Goal: Task Accomplishment & Management: Manage account settings

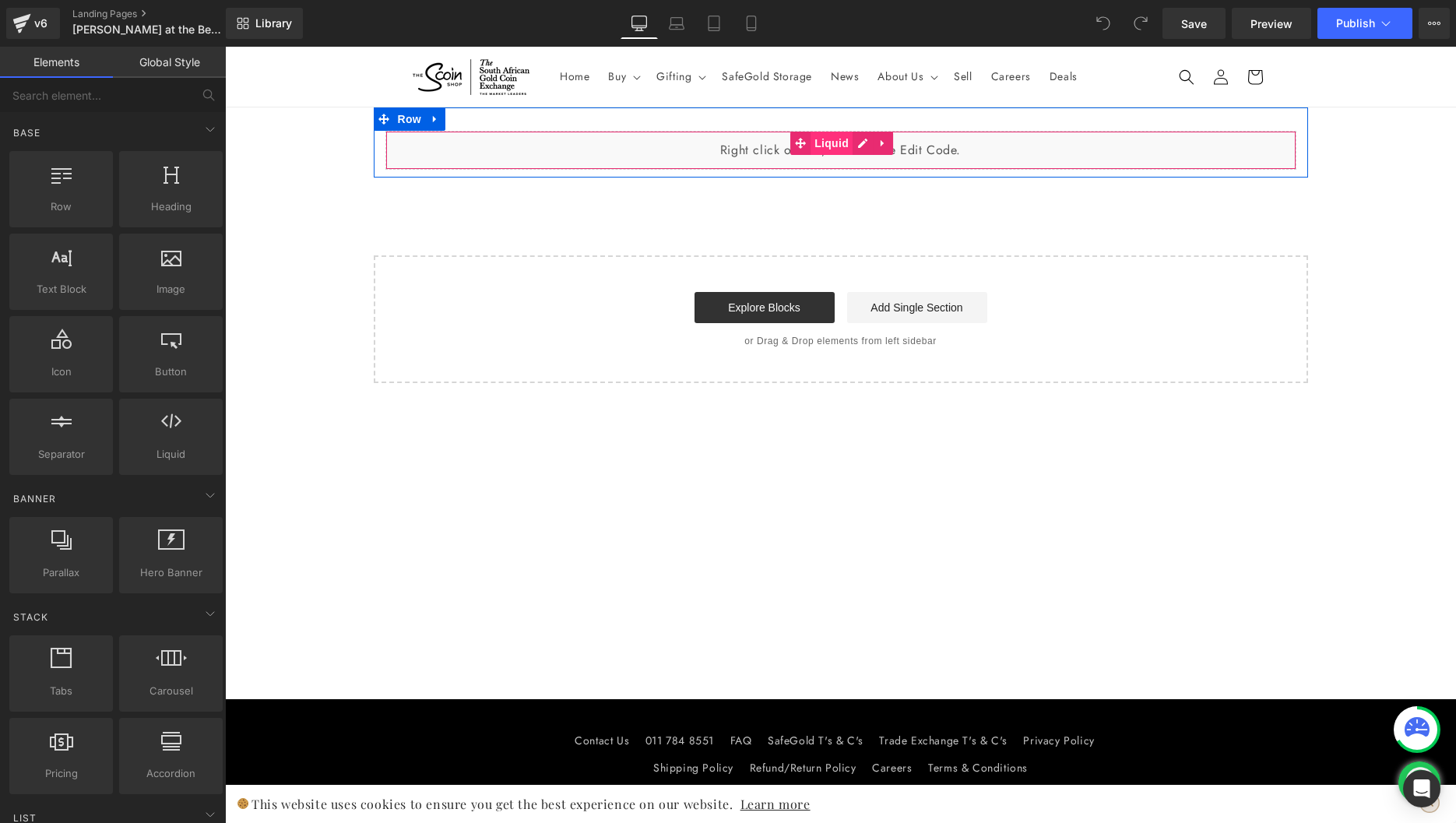
click at [810, 148] on span "Liquid" at bounding box center [831, 143] width 42 height 24
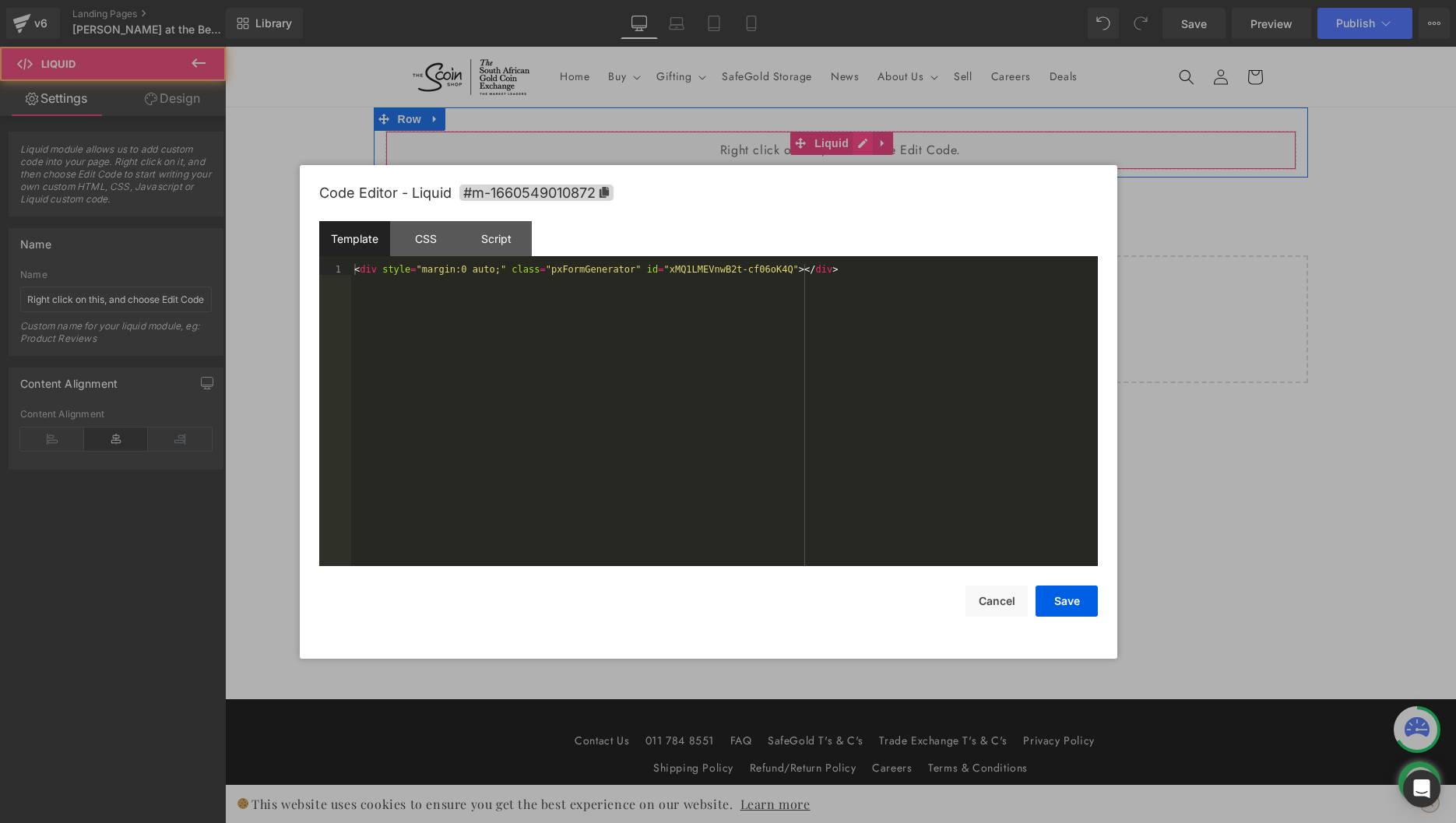
click at [864, 139] on div "Liquid" at bounding box center [841, 151] width 911 height 39
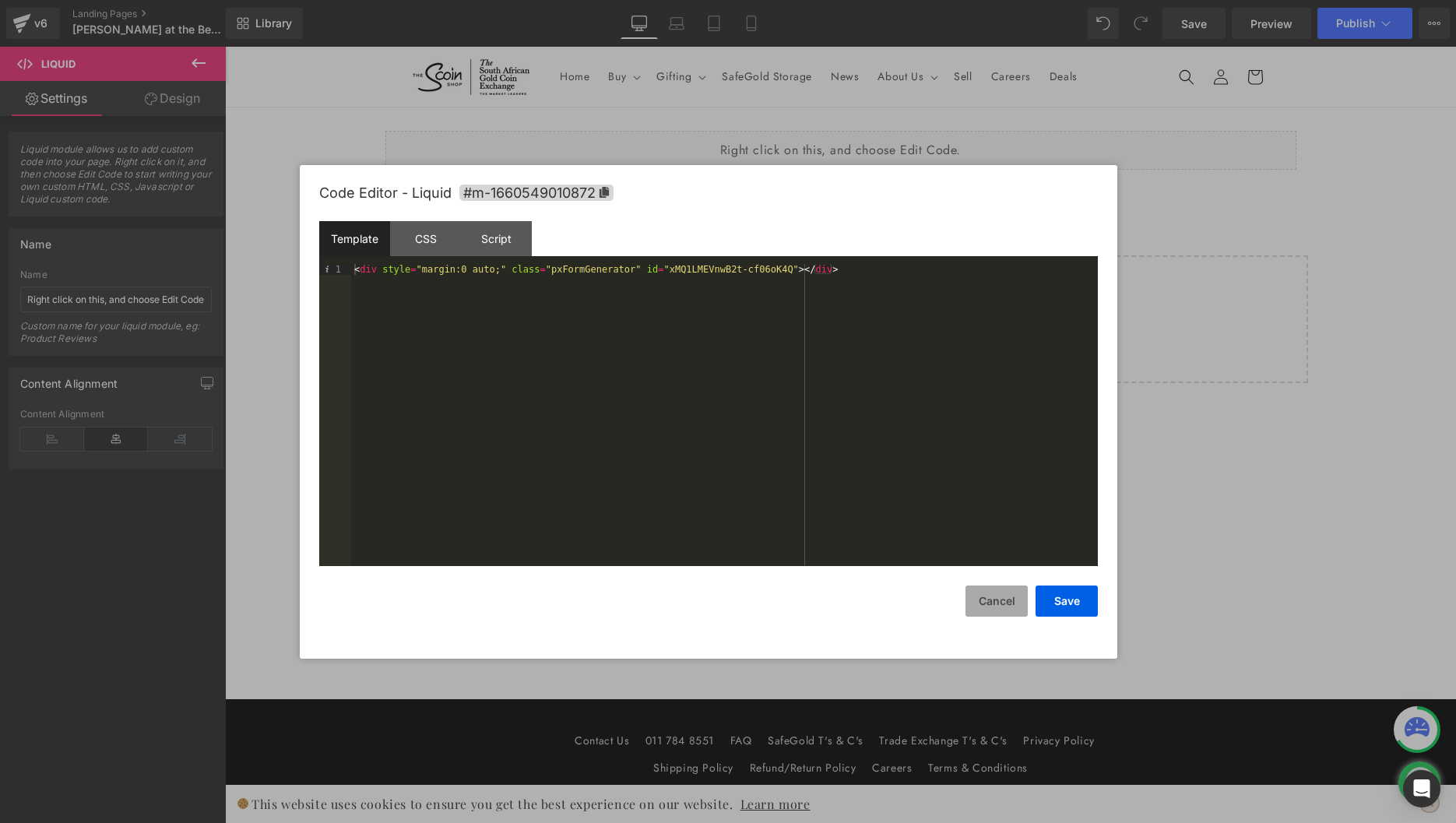
click at [992, 600] on button "Cancel" at bounding box center [996, 601] width 62 height 31
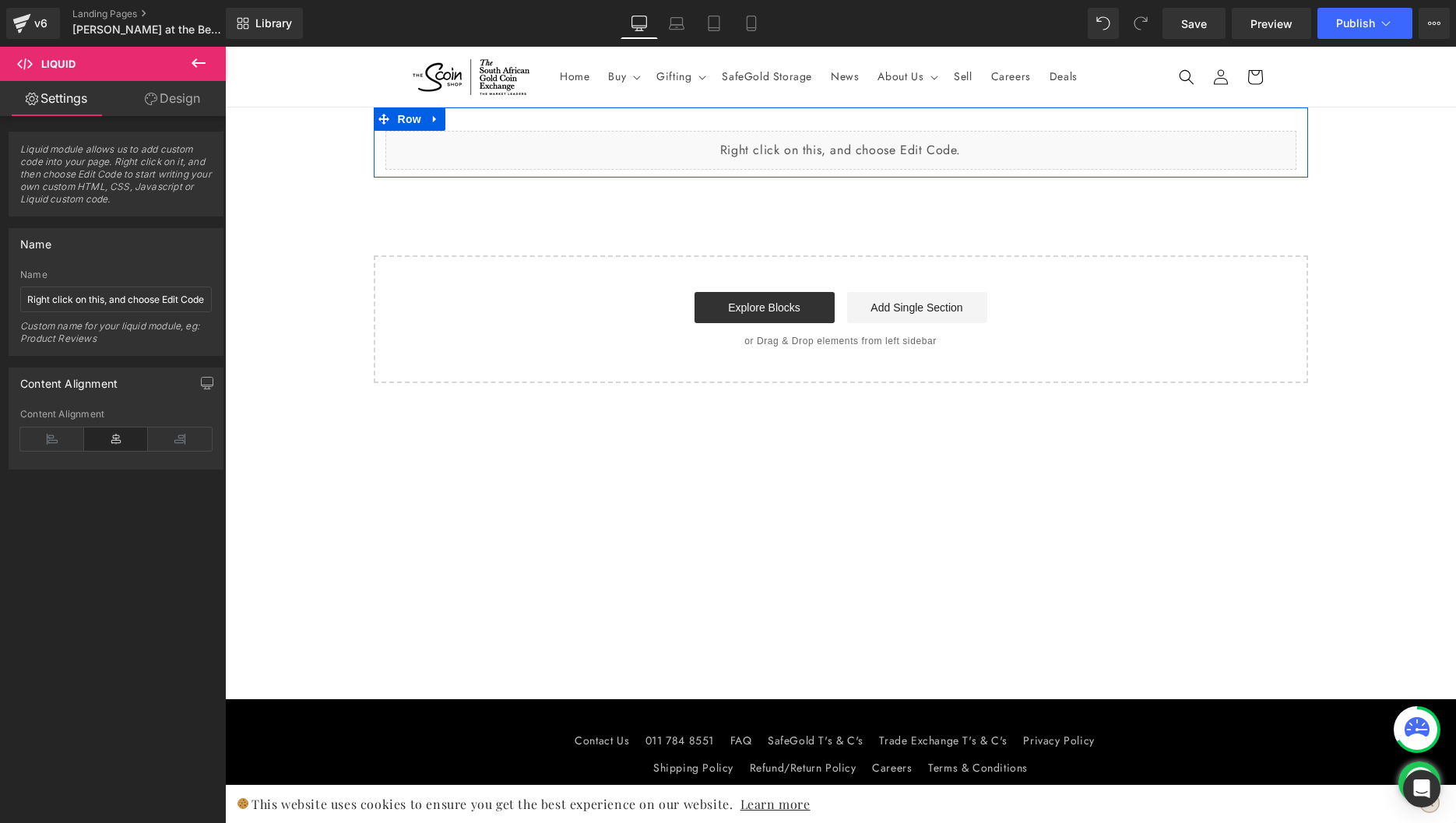
click at [1006, 136] on div "Liquid" at bounding box center [841, 151] width 911 height 39
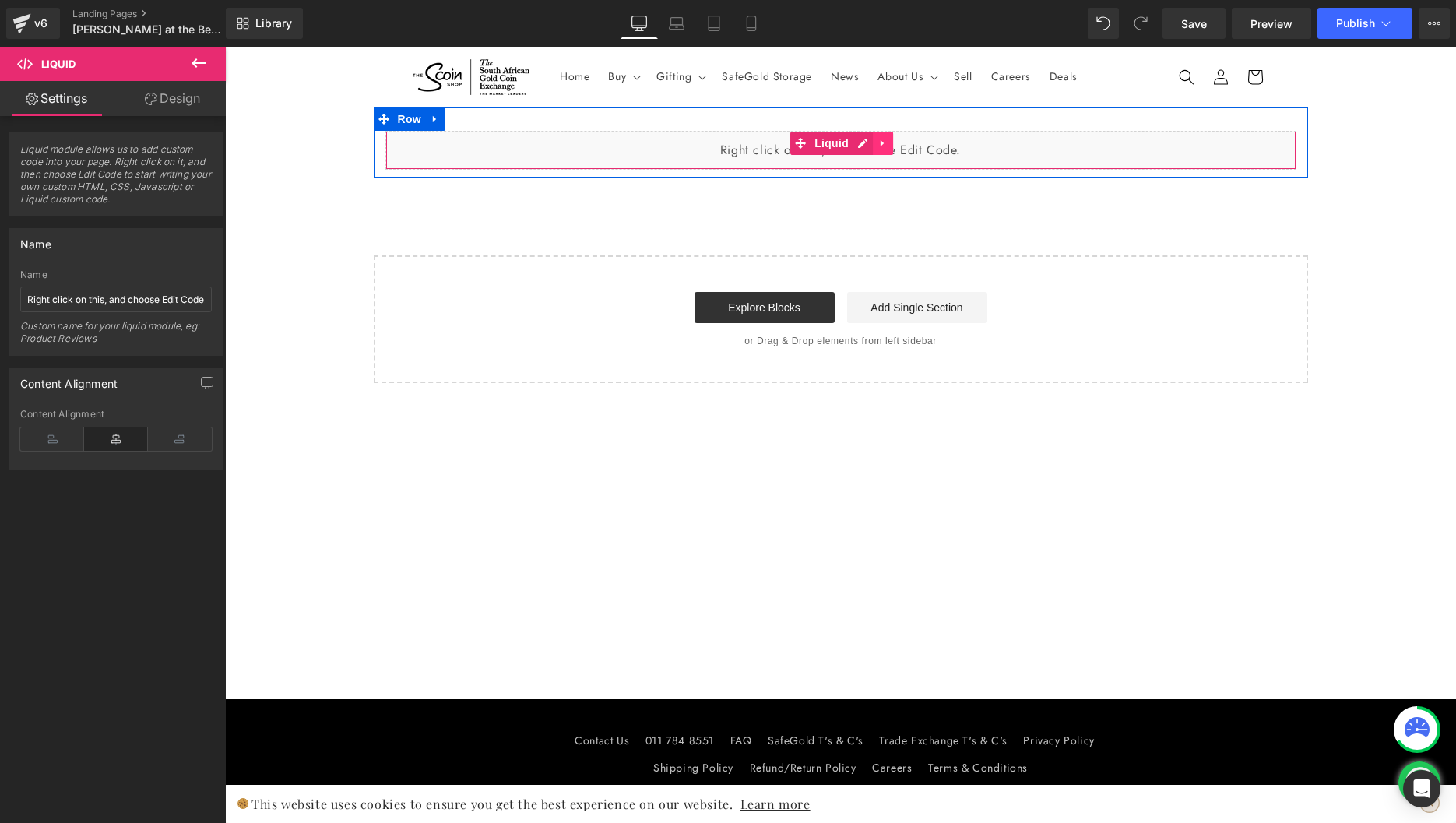
click at [880, 147] on icon at bounding box center [882, 143] width 11 height 11
click at [680, 144] on div "Liquid" at bounding box center [841, 151] width 911 height 39
click at [834, 147] on div "Liquid" at bounding box center [841, 151] width 911 height 39
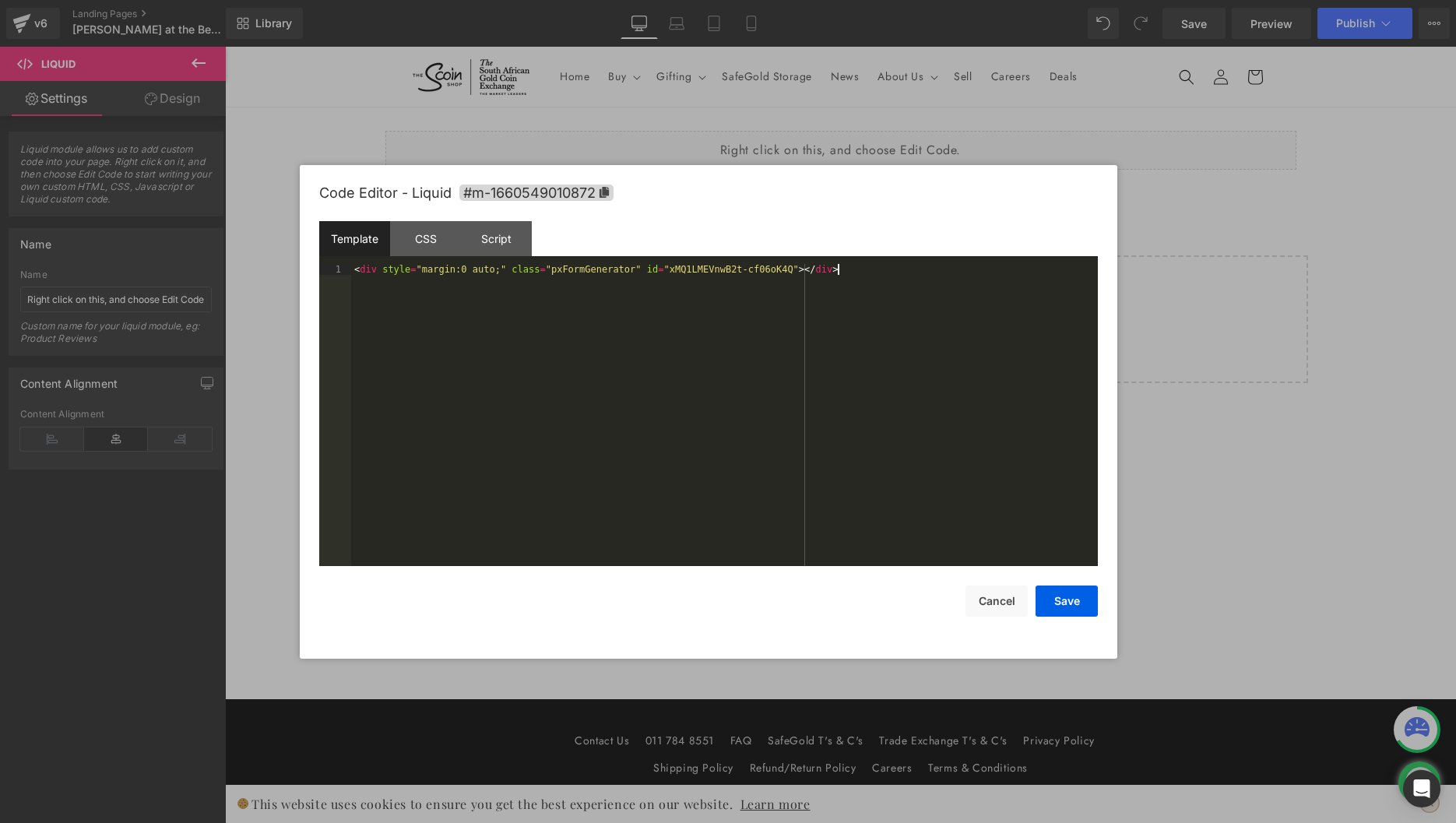
click at [736, 352] on div "< div style = "margin:0 auto;" class = "pxFormGenerator" id = "xMQ1LMEVnwB2t-cf…" at bounding box center [723, 426] width 746 height 325
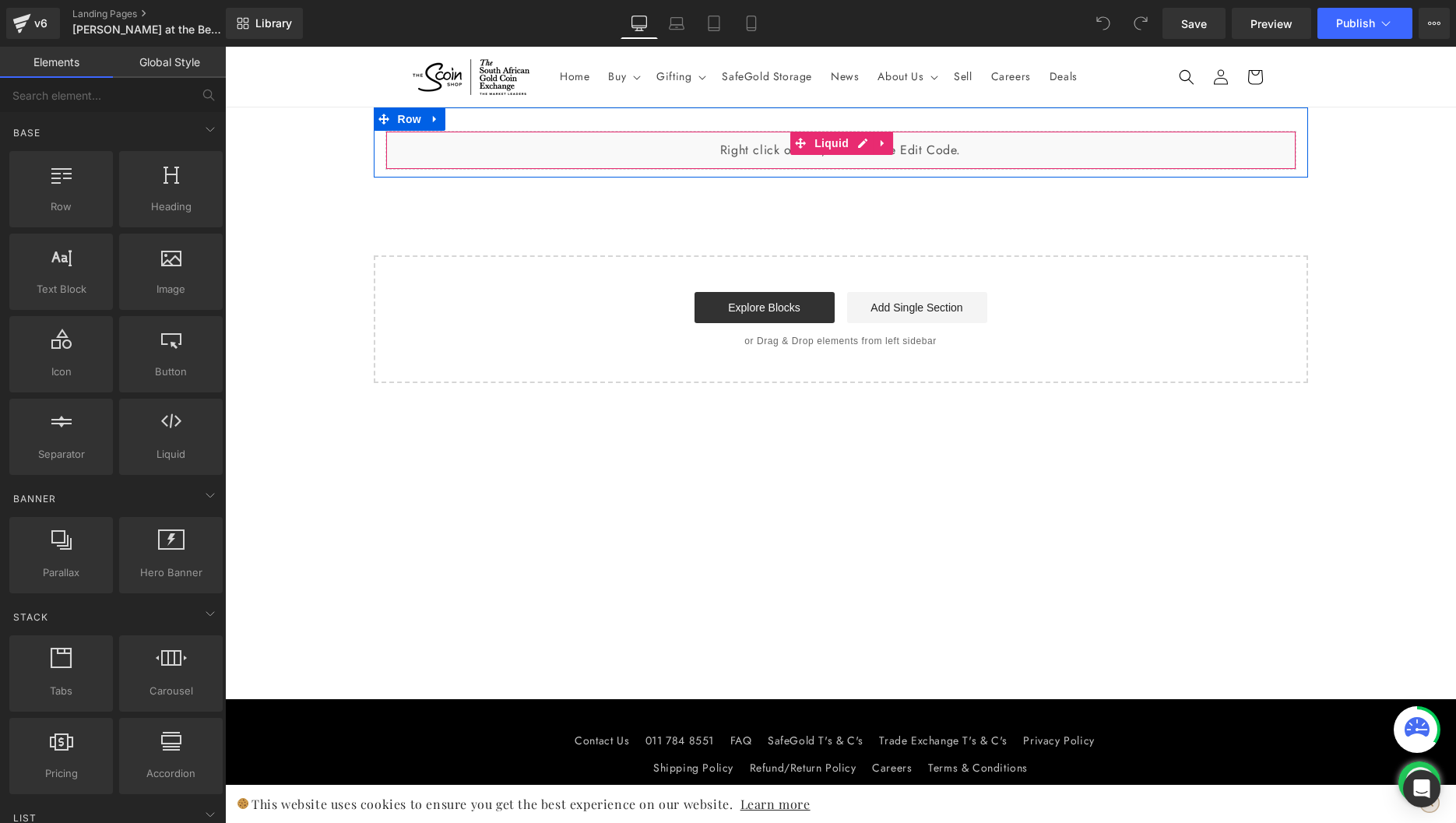
click at [665, 152] on div "Liquid" at bounding box center [841, 151] width 911 height 39
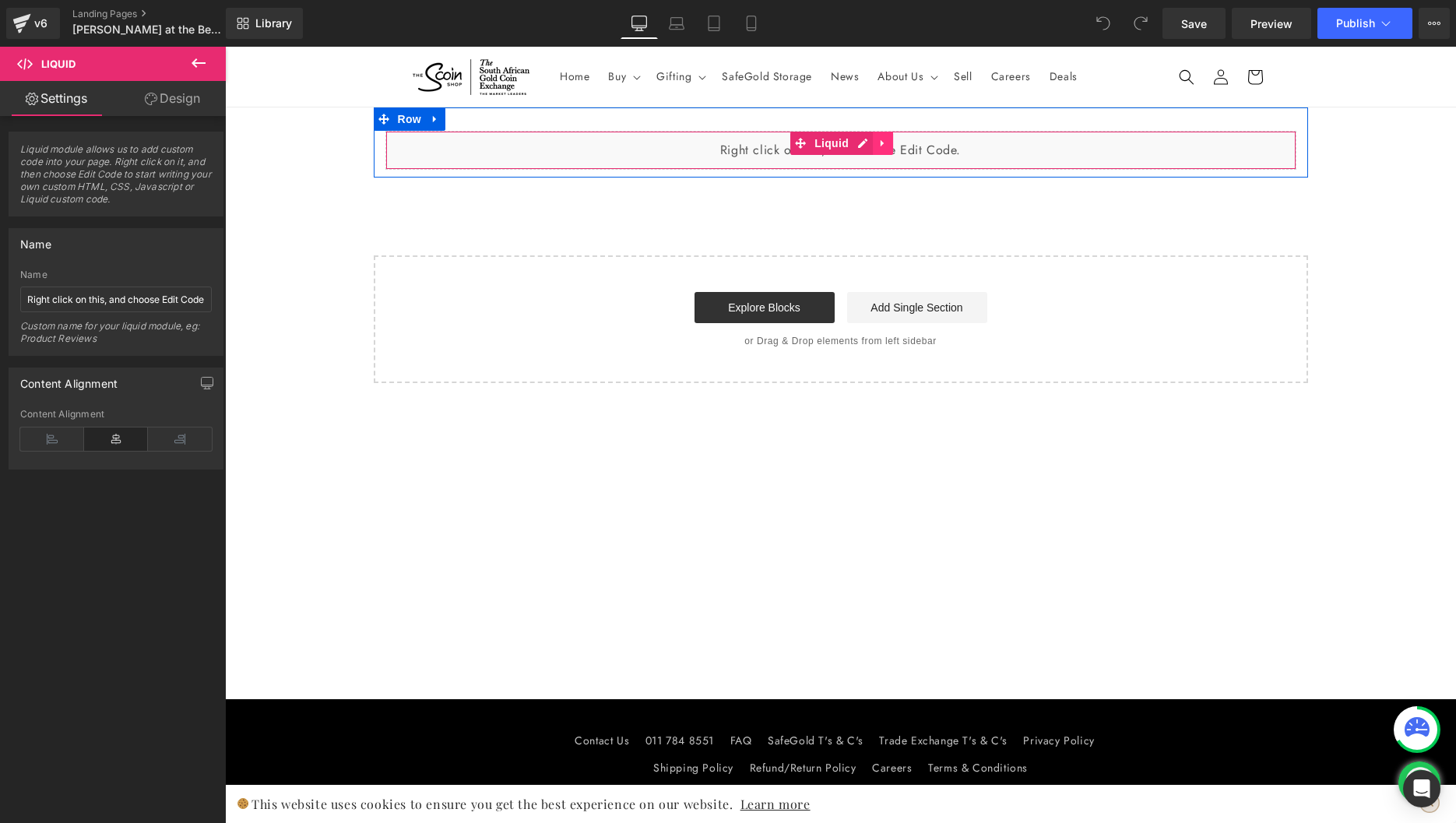
click at [878, 141] on icon at bounding box center [882, 143] width 11 height 11
click at [887, 142] on icon at bounding box center [892, 143] width 11 height 11
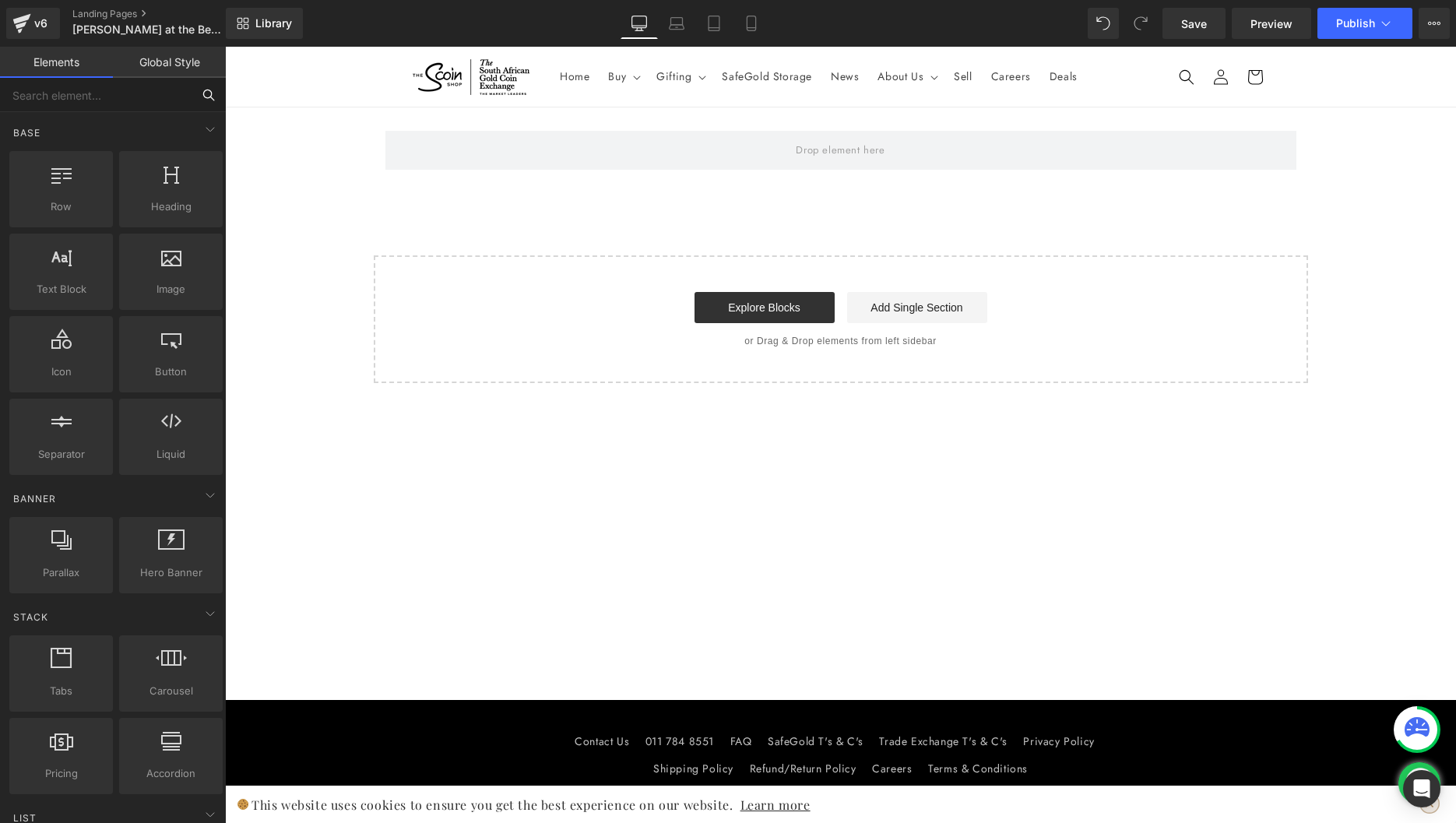
click at [105, 93] on input "text" at bounding box center [96, 95] width 192 height 34
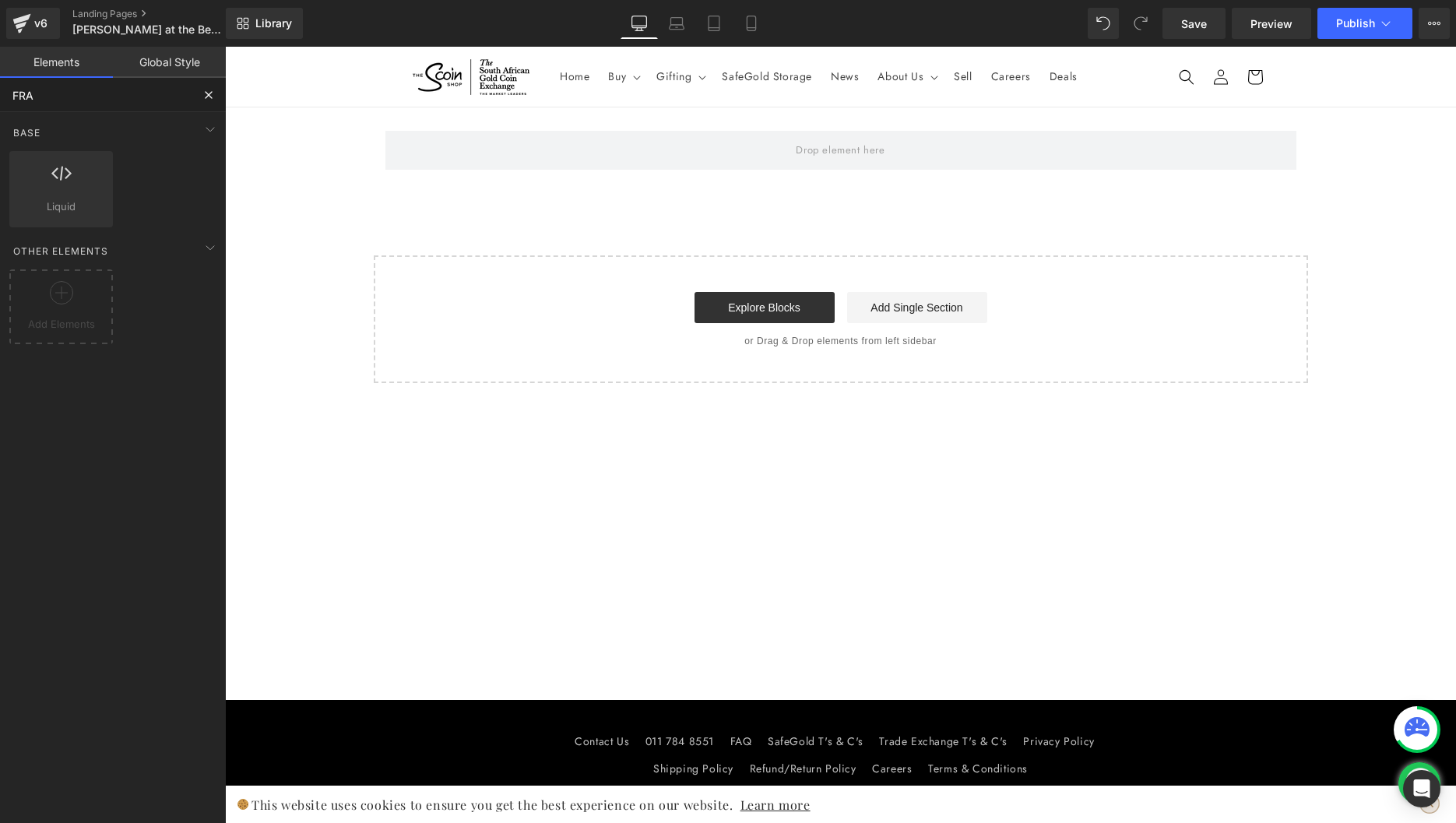
type input "FRAM"
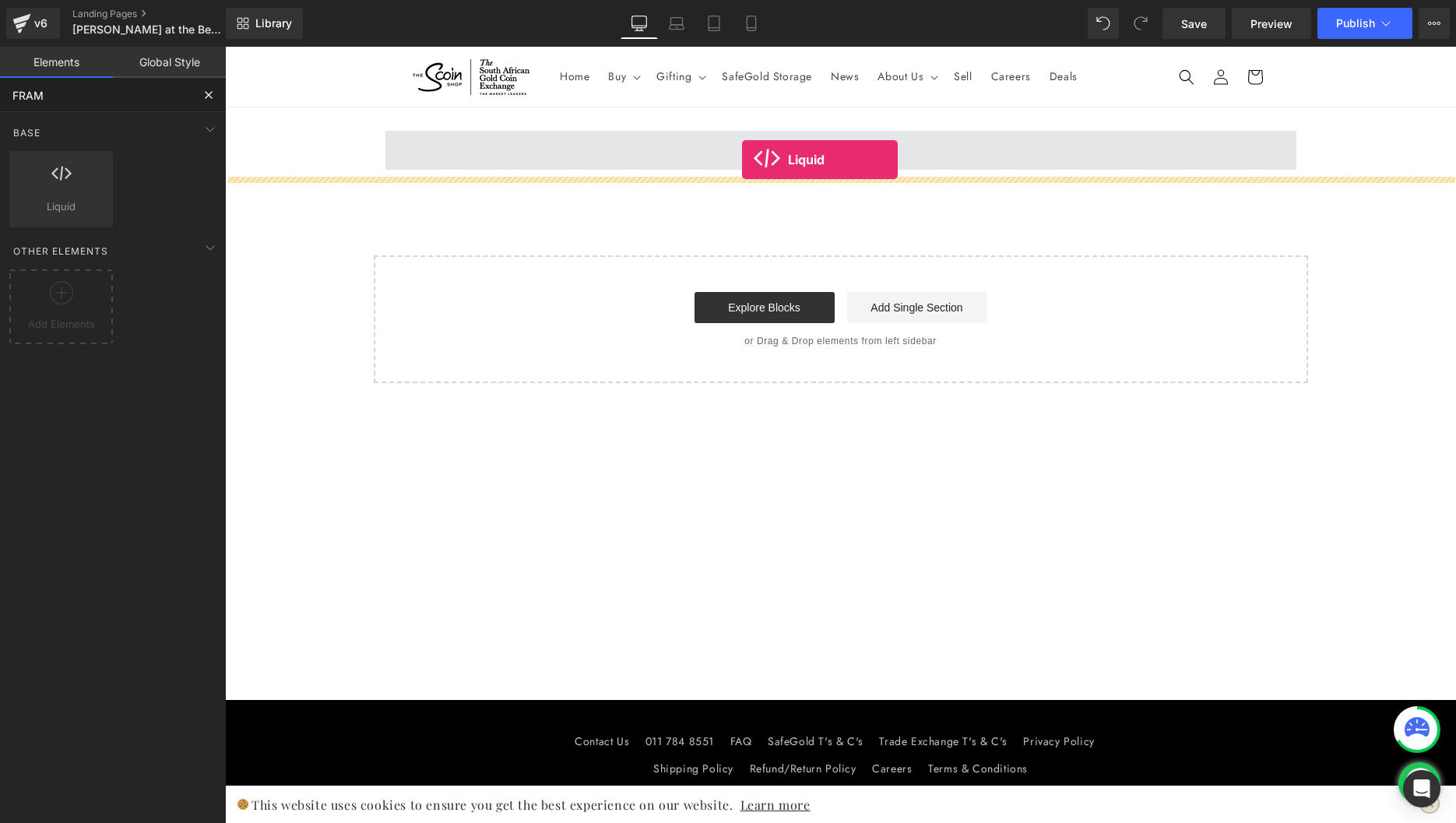
drag, startPoint x: 289, startPoint y: 243, endPoint x: 742, endPoint y: 160, distance: 460.5
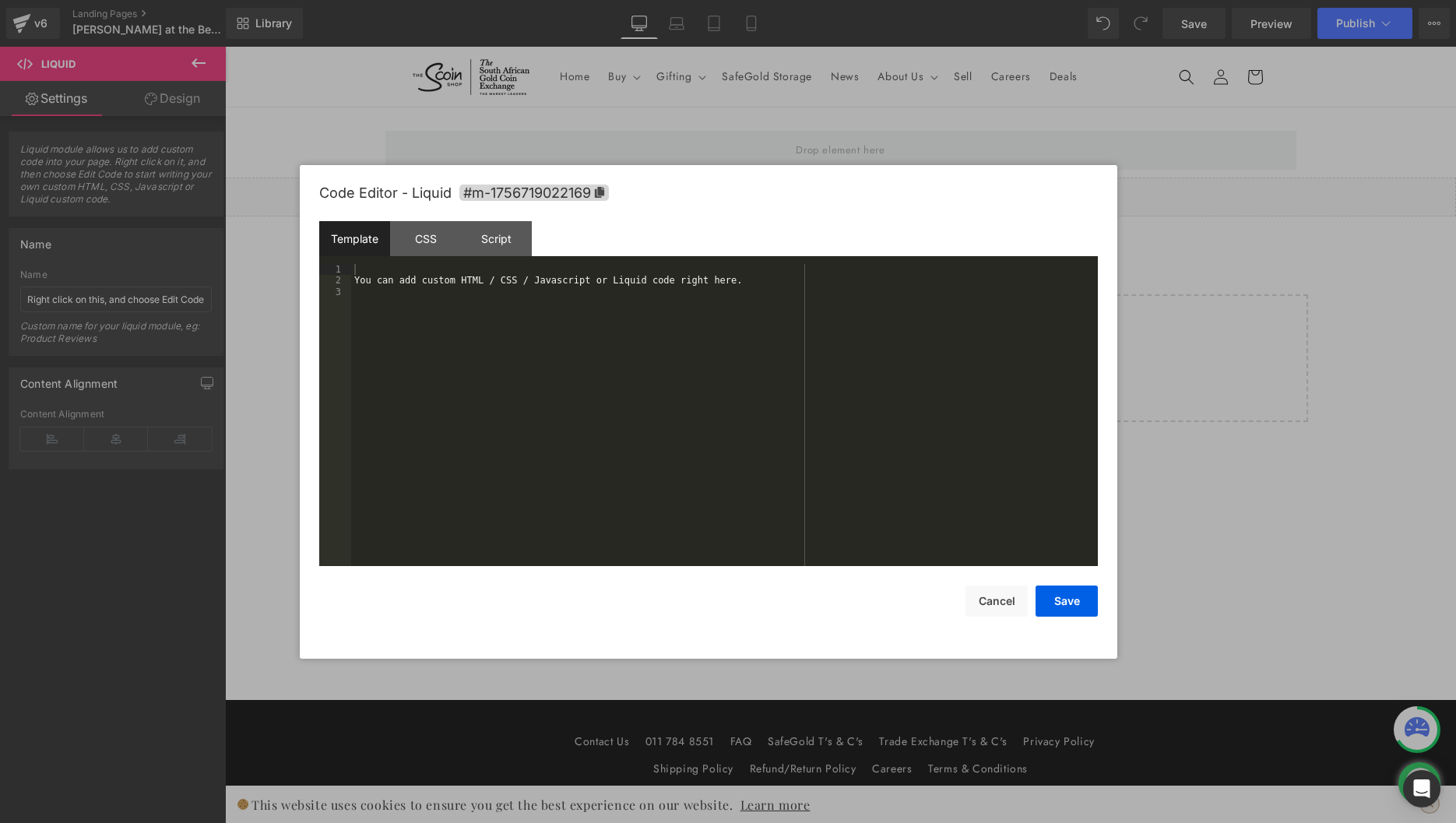
click at [864, 184] on div "Liquid" at bounding box center [841, 198] width 1231 height 39
click at [433, 230] on div "CSS" at bounding box center [425, 239] width 70 height 35
click at [516, 255] on div "Script" at bounding box center [496, 239] width 70 height 35
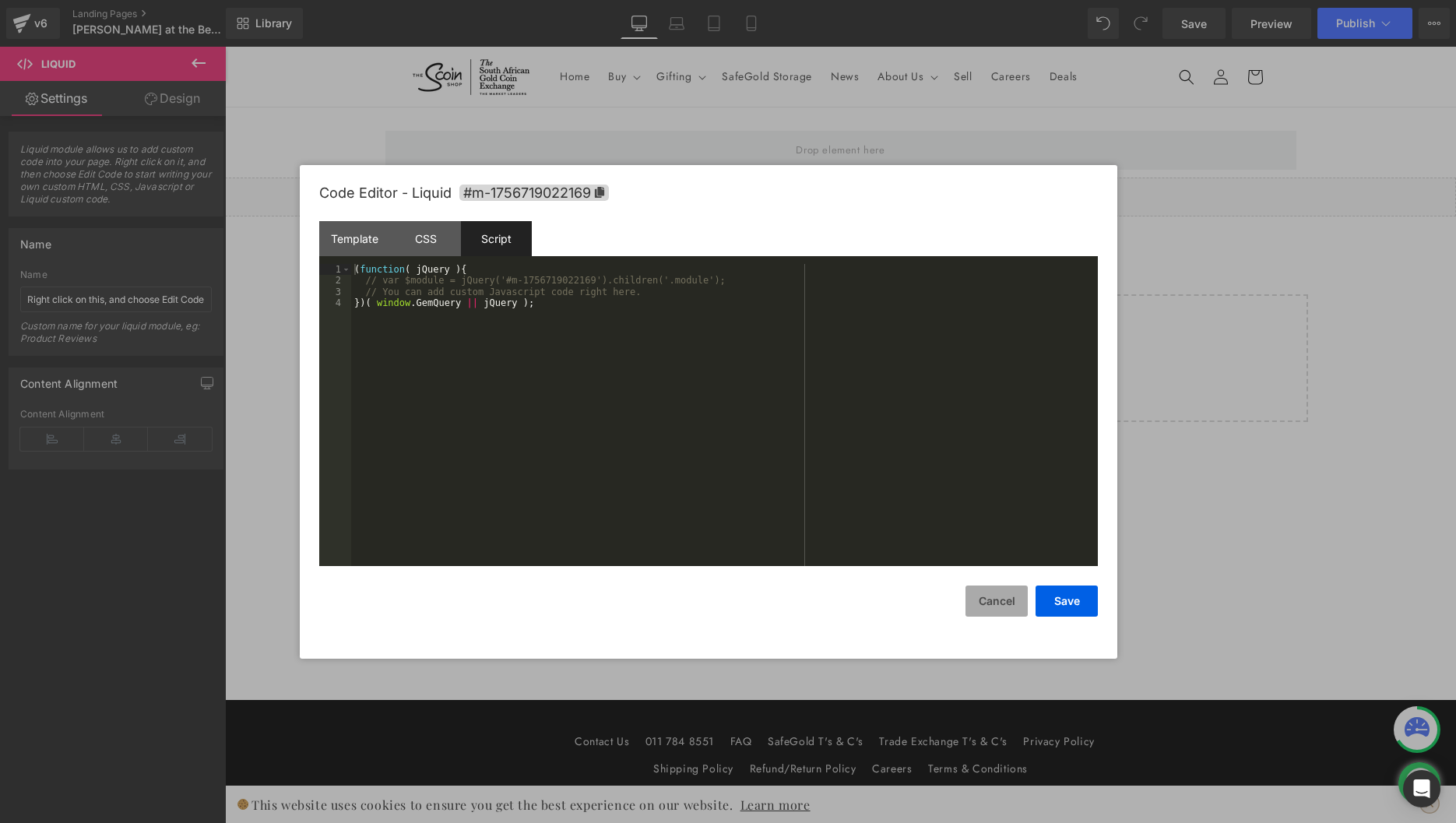
click at [989, 609] on button "Cancel" at bounding box center [996, 601] width 62 height 31
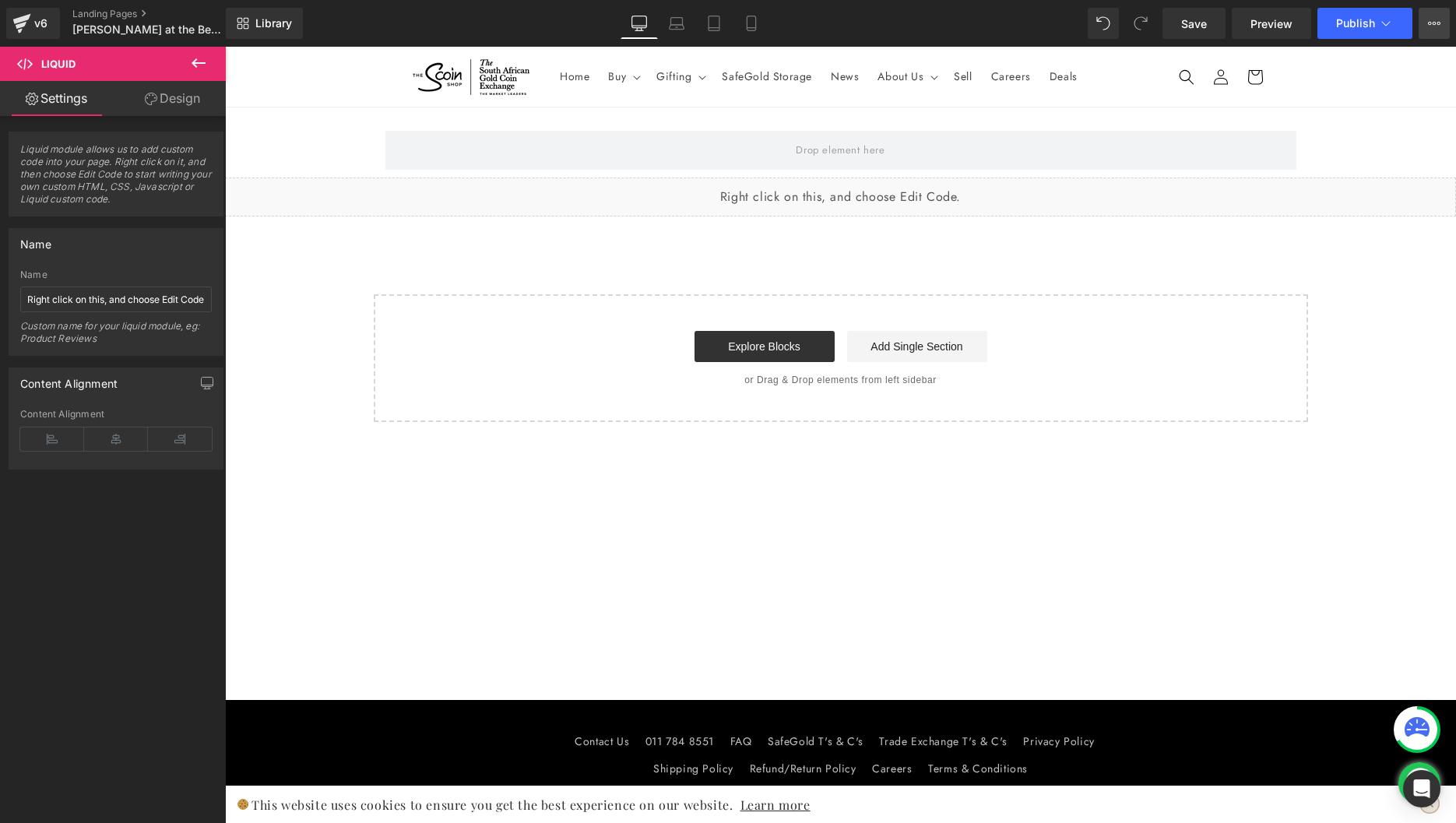
click at [1436, 20] on icon at bounding box center [1433, 23] width 12 height 12
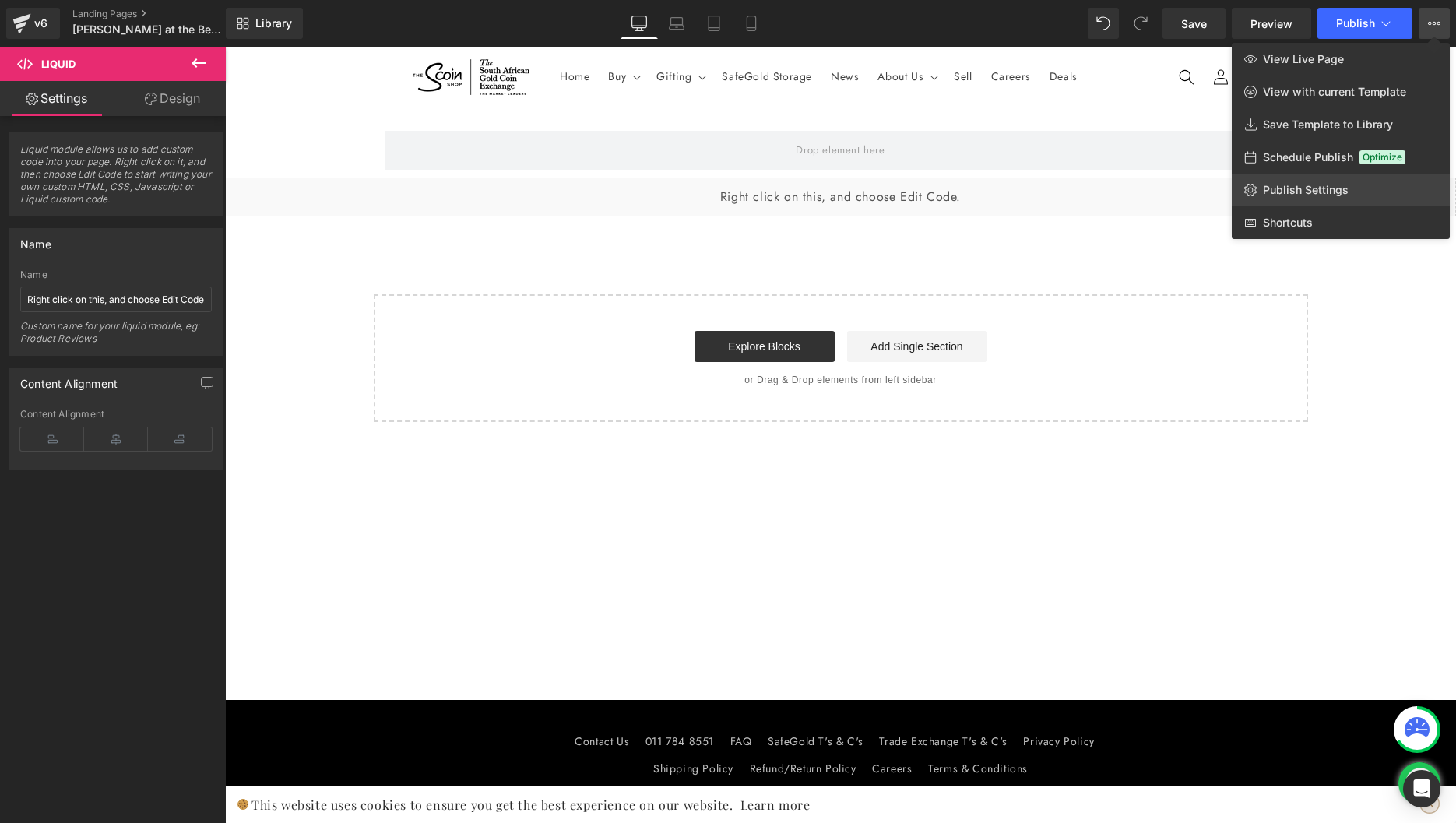
click at [1277, 183] on span "Publish Settings" at bounding box center [1305, 189] width 86 height 14
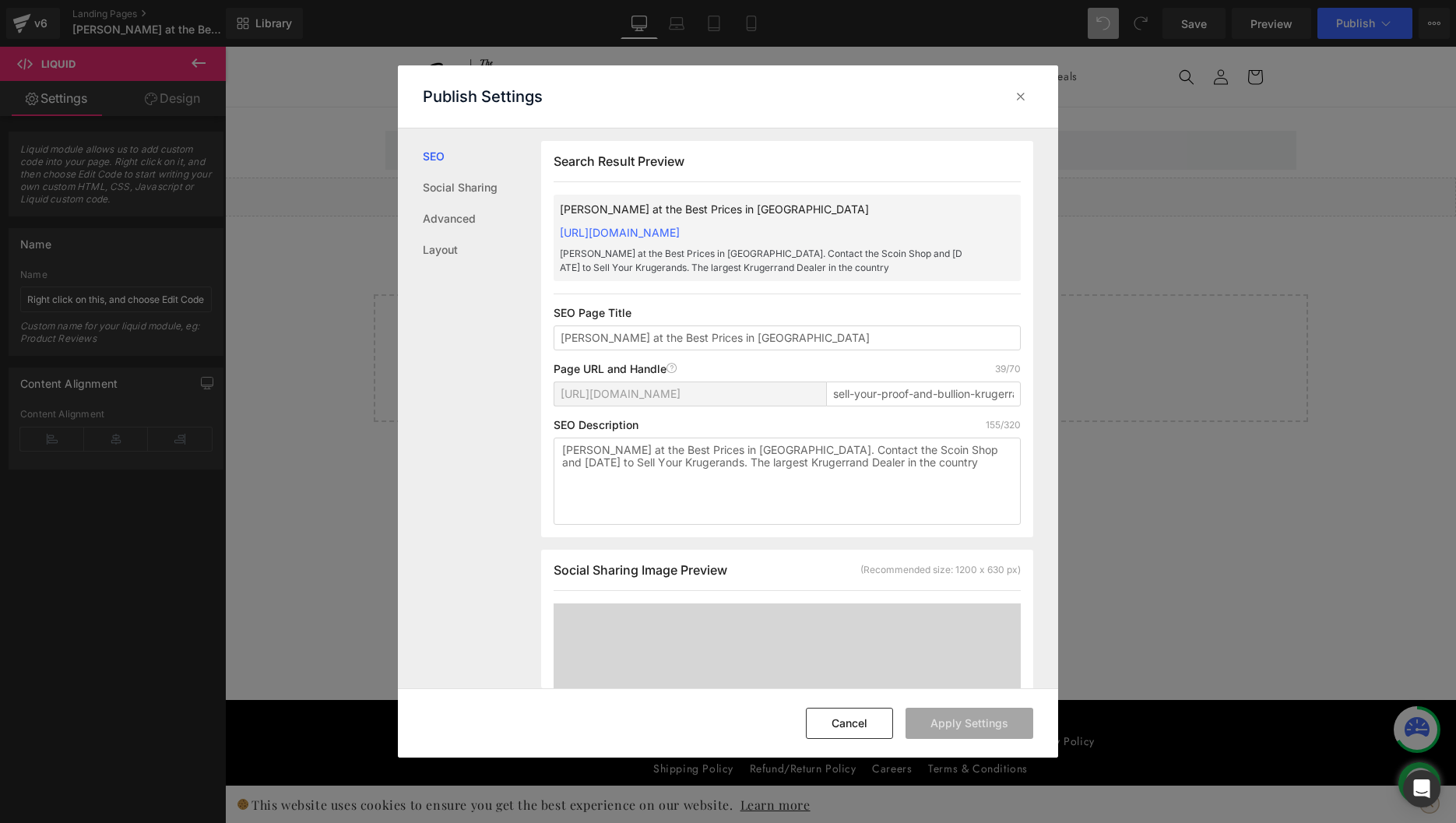
scroll to position [1, 0]
click at [607, 339] on input "[PERSON_NAME] at the Best Prices in [GEOGRAPHIC_DATA]" at bounding box center [787, 337] width 467 height 25
click at [855, 399] on input "sell-your-proof-and-bullion-krugerrands" at bounding box center [923, 393] width 195 height 25
click at [701, 471] on textarea "[PERSON_NAME] at the Best Prices in [GEOGRAPHIC_DATA]. Contact the Scoin Shop a…" at bounding box center [787, 480] width 467 height 87
click at [558, 310] on p "SEO Page Title" at bounding box center [787, 311] width 467 height 12
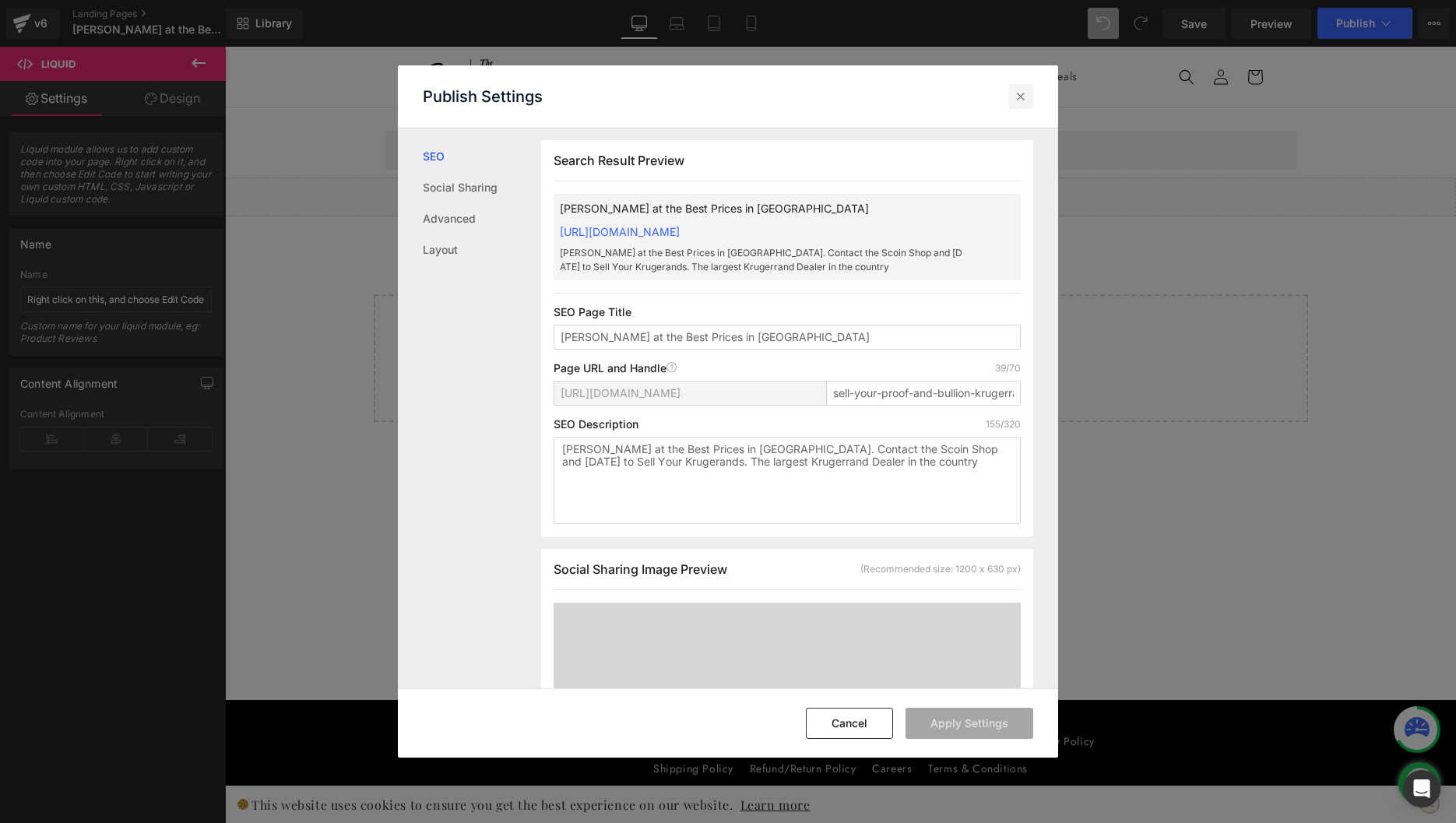
click at [1024, 99] on icon at bounding box center [1020, 96] width 16 height 16
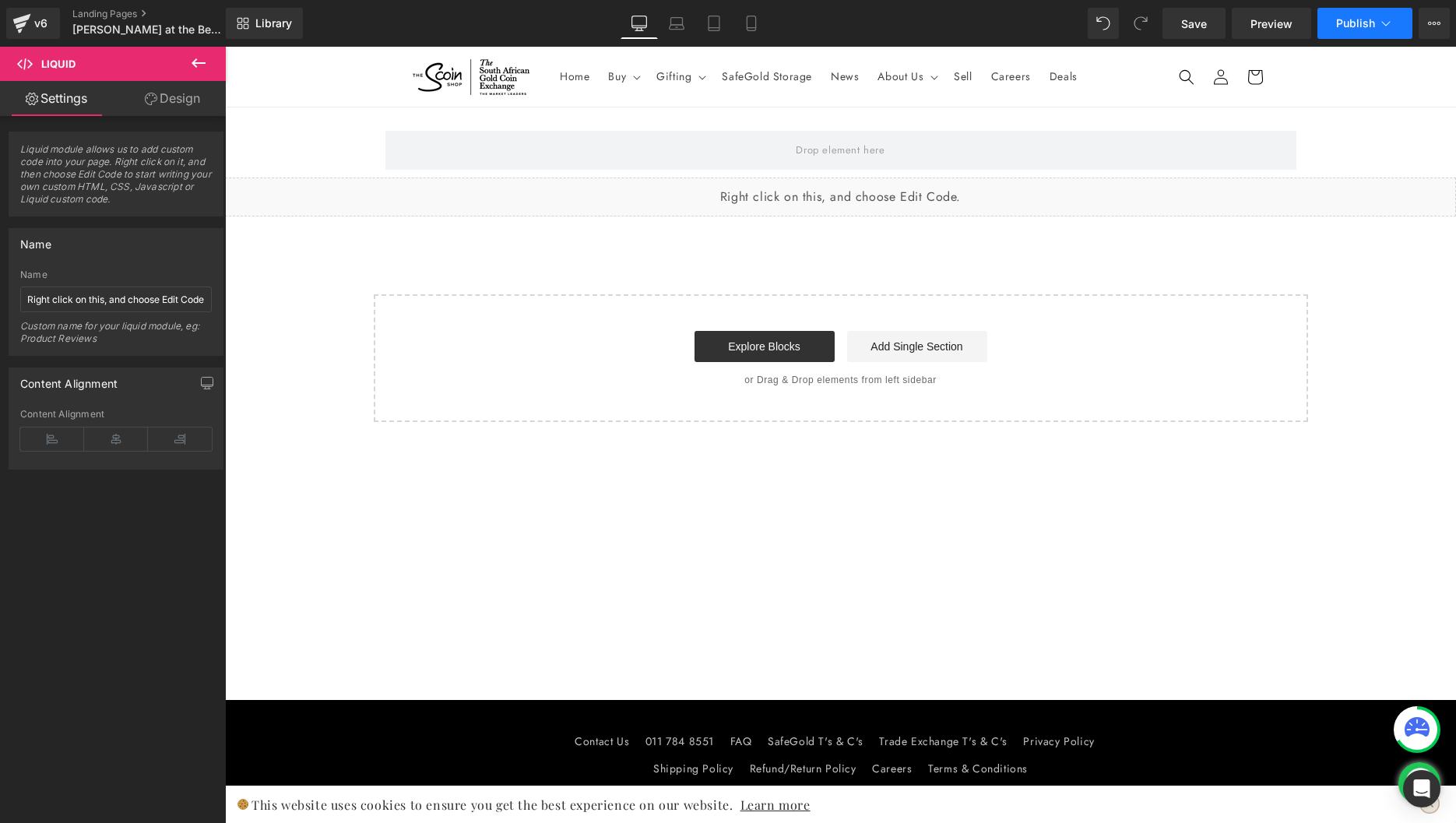
click at [1390, 24] on icon at bounding box center [1386, 23] width 16 height 16
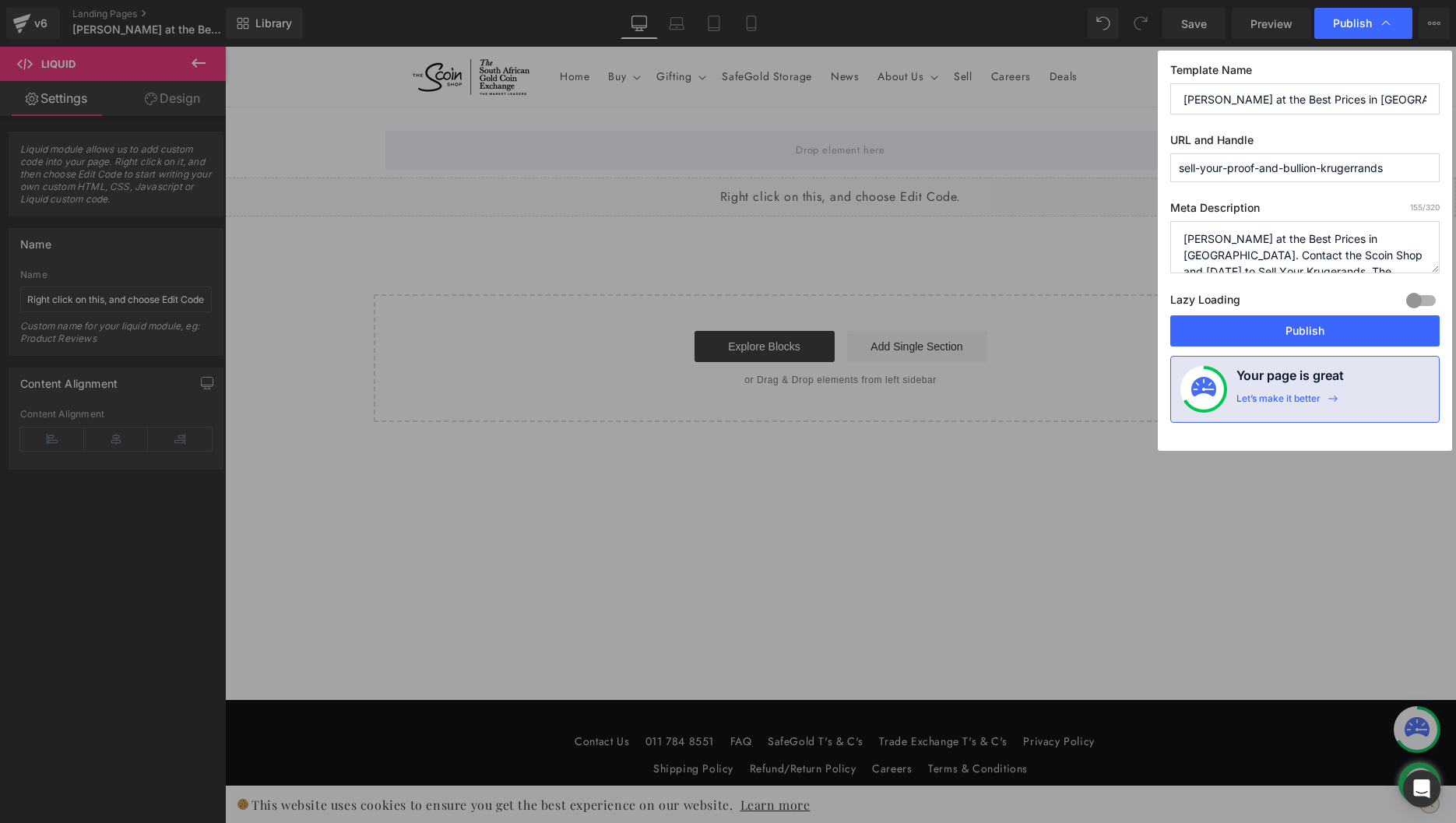
scroll to position [32, 0]
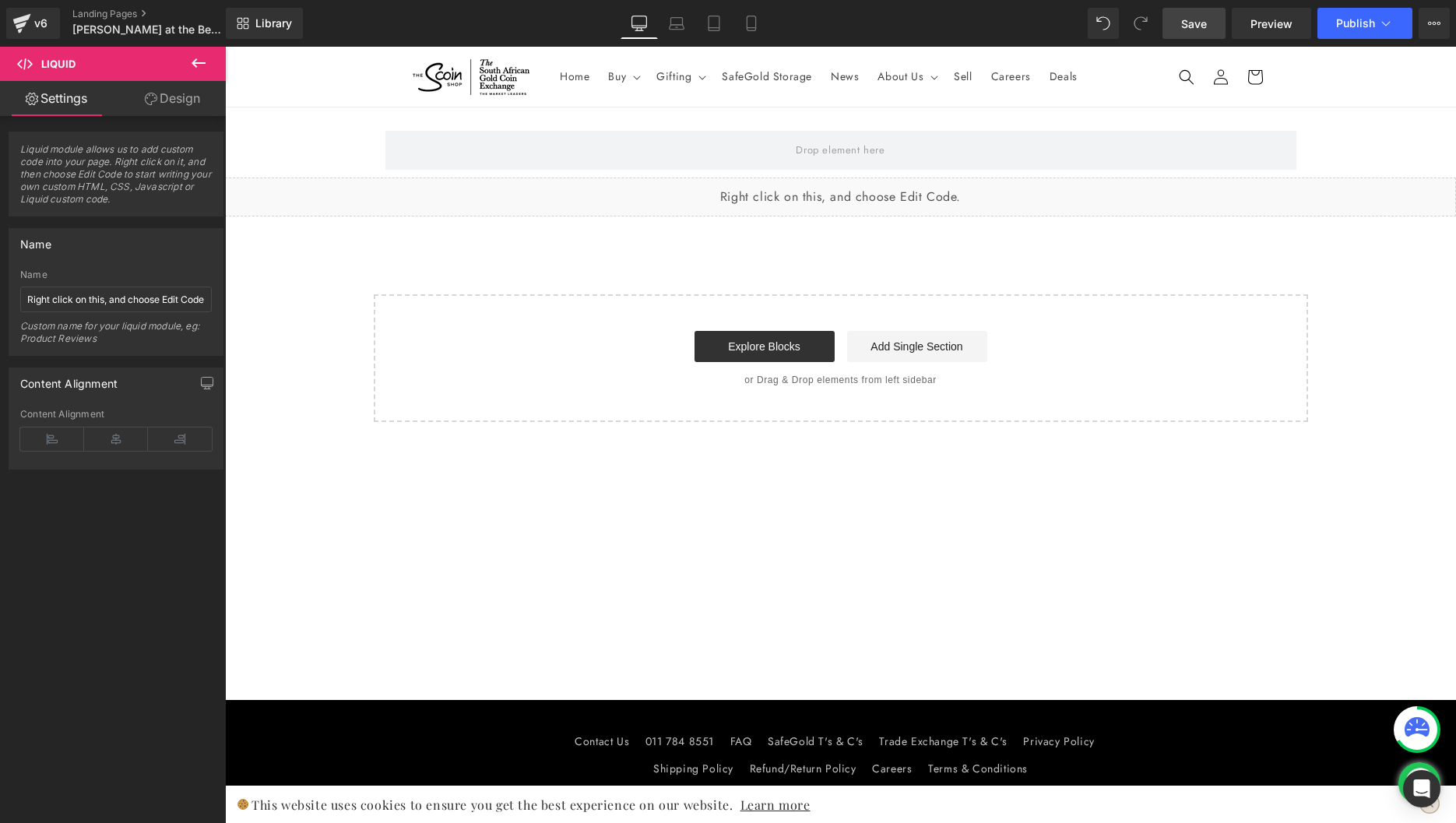
click at [1183, 26] on span "Save" at bounding box center [1193, 24] width 25 height 16
click at [1381, 31] on button "Publish" at bounding box center [1364, 24] width 95 height 31
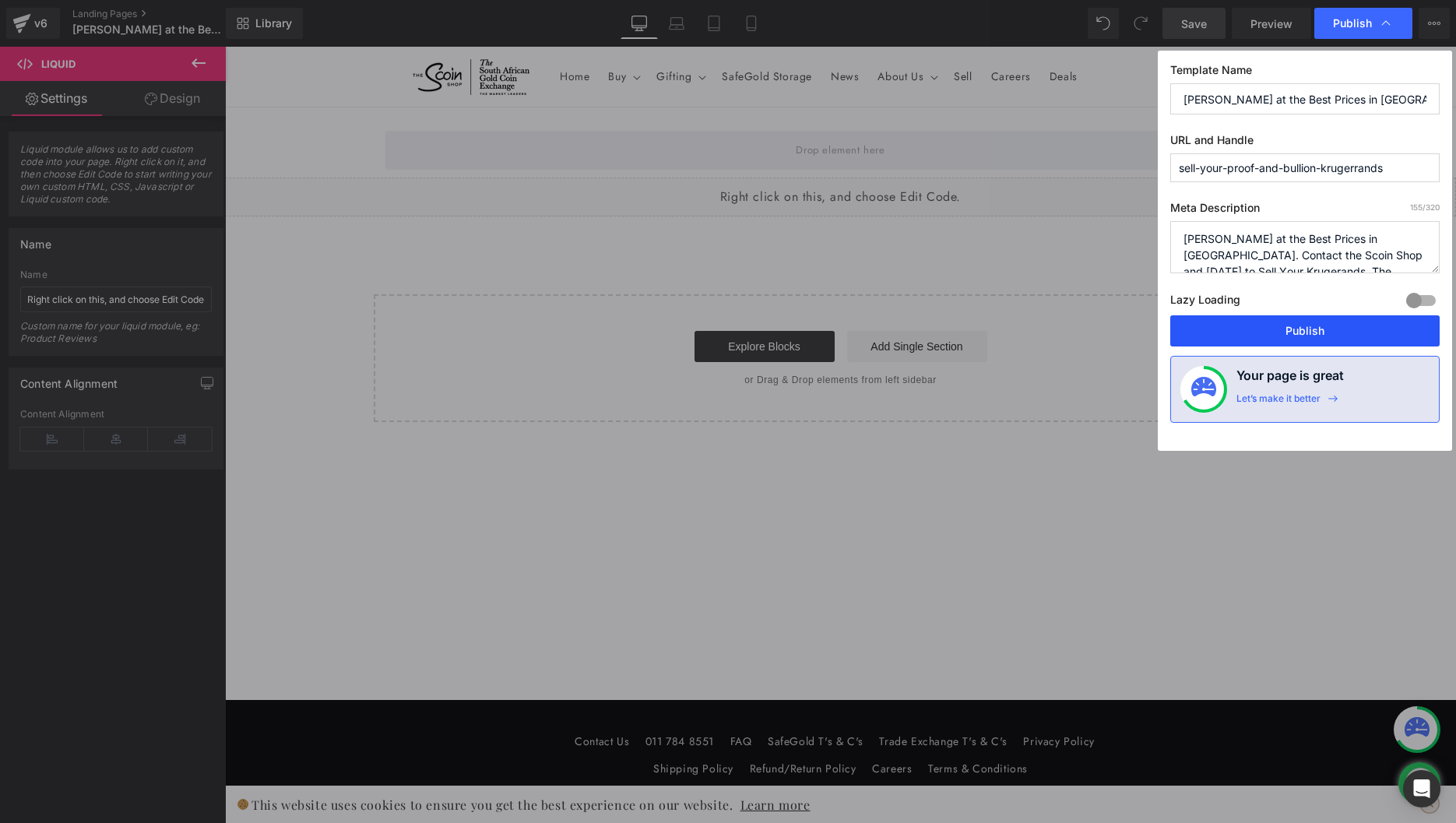
click at [1286, 321] on button "Publish" at bounding box center [1304, 331] width 270 height 31
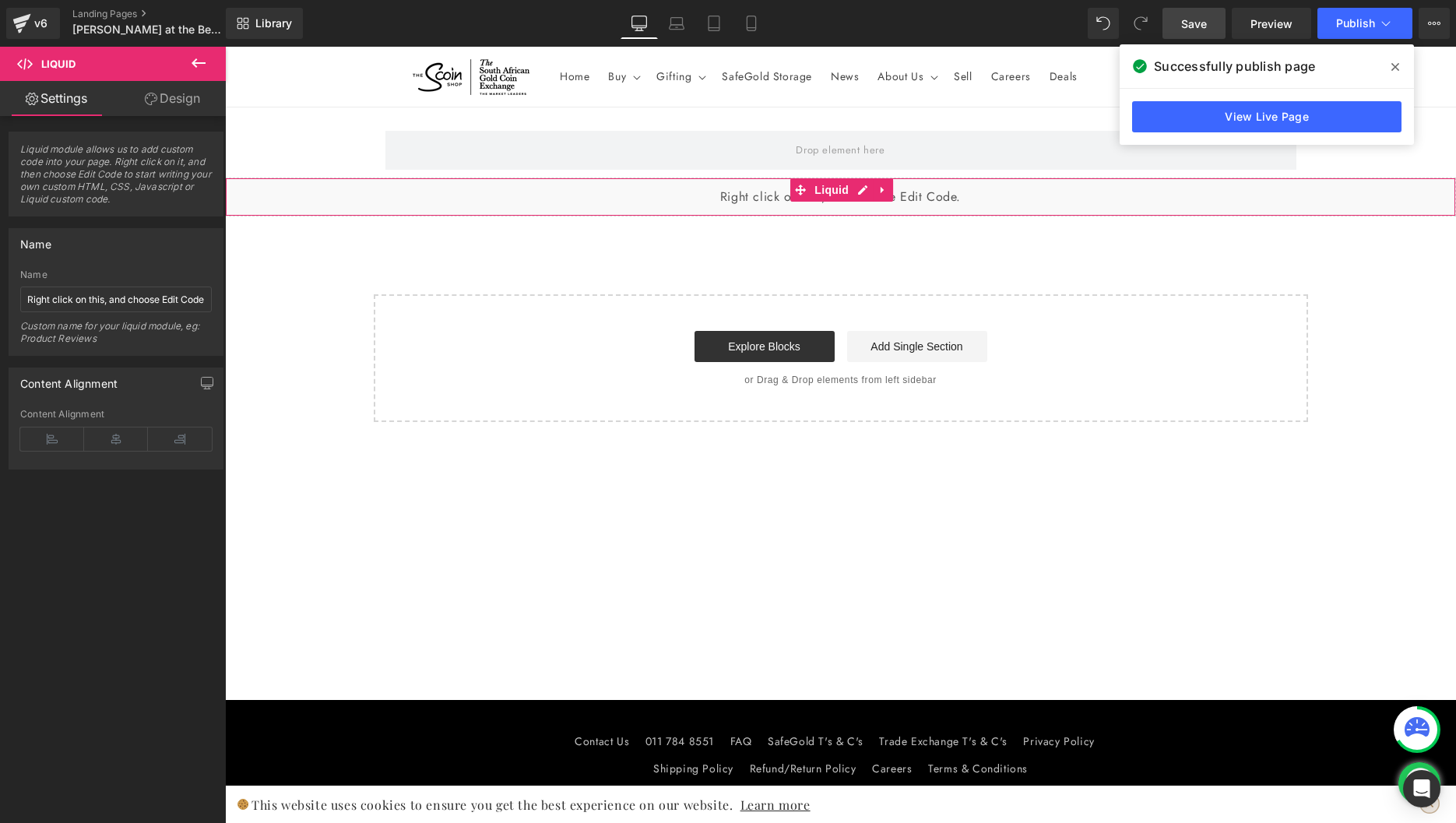
click at [842, 203] on div "Liquid" at bounding box center [841, 198] width 1231 height 39
click at [857, 184] on div "Liquid" at bounding box center [841, 198] width 1231 height 39
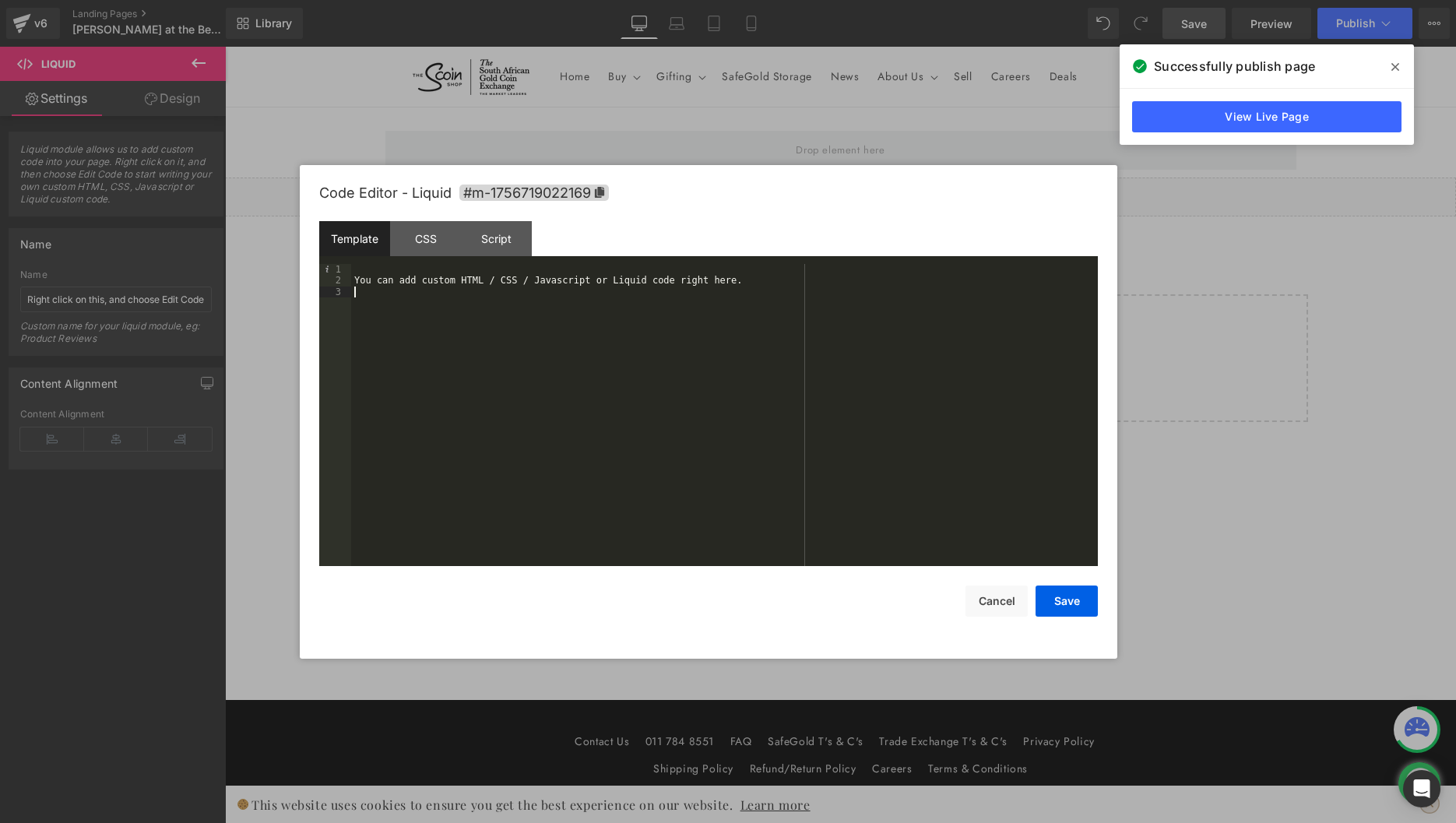
click at [408, 307] on div "You can add custom HTML / CSS / Javascript or Liquid code right here." at bounding box center [723, 426] width 746 height 325
click at [1269, 371] on div at bounding box center [728, 412] width 1456 height 823
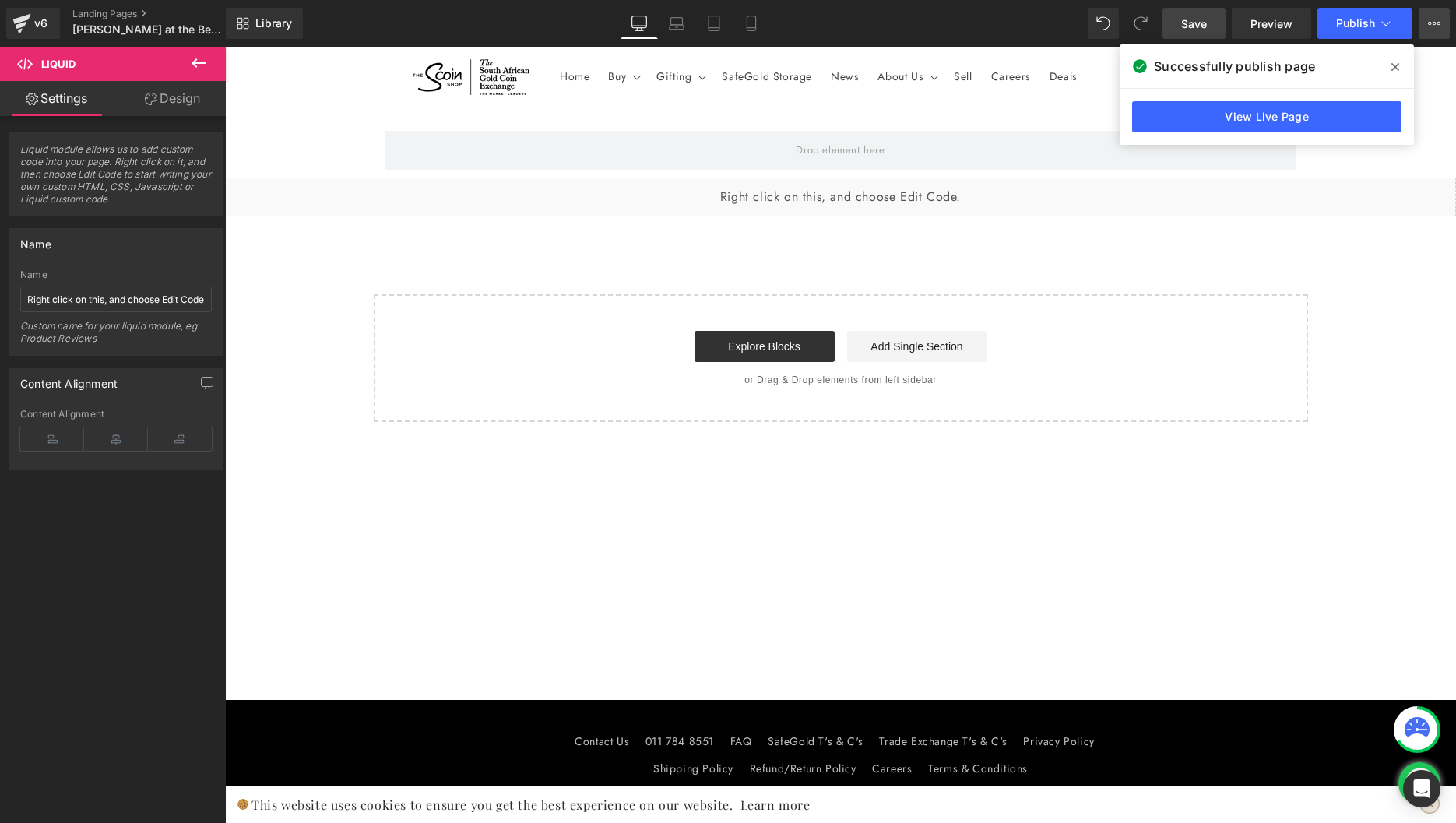
click at [1431, 17] on icon at bounding box center [1433, 23] width 12 height 12
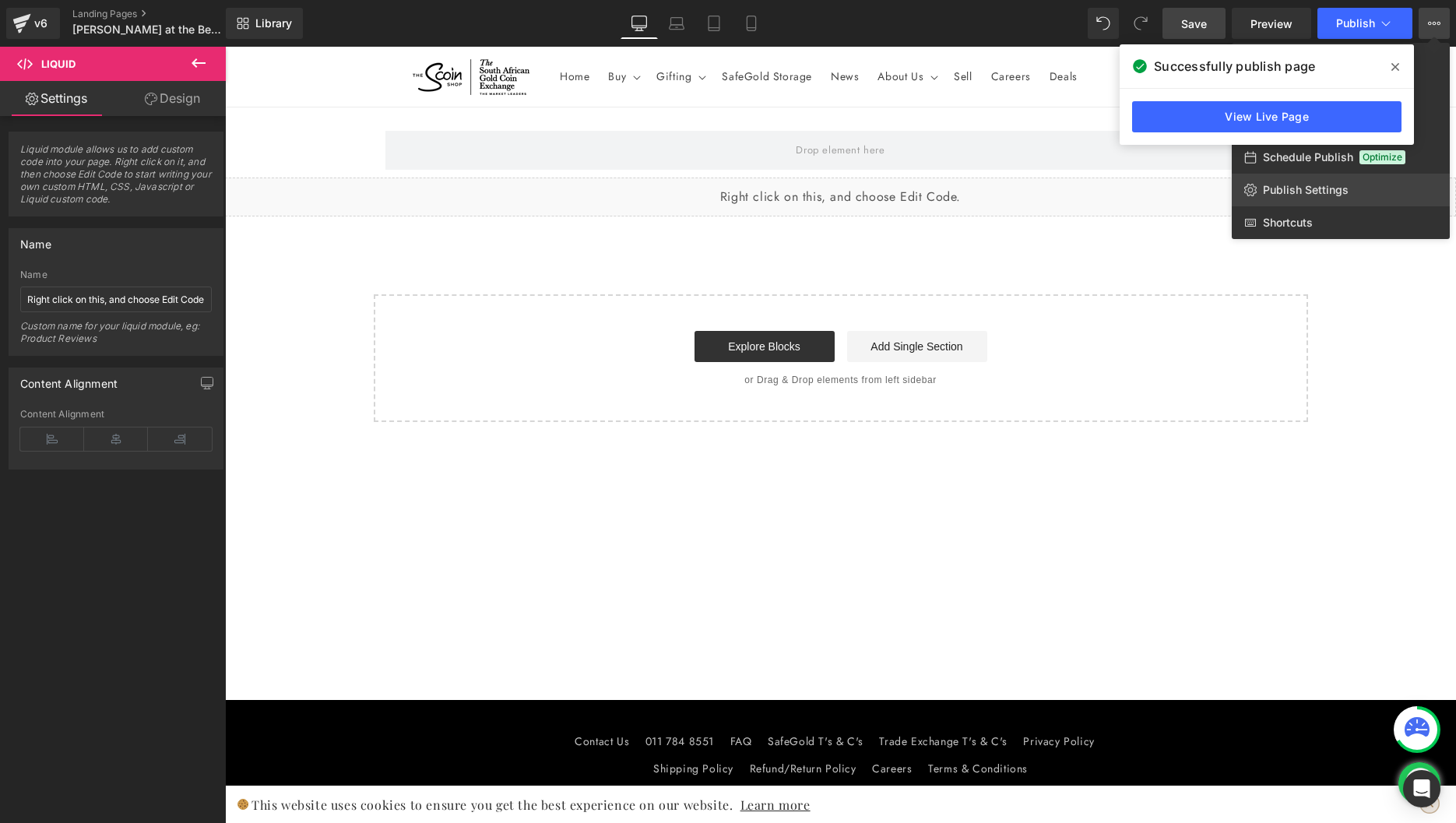
click at [1270, 190] on span "Publish Settings" at bounding box center [1305, 189] width 86 height 14
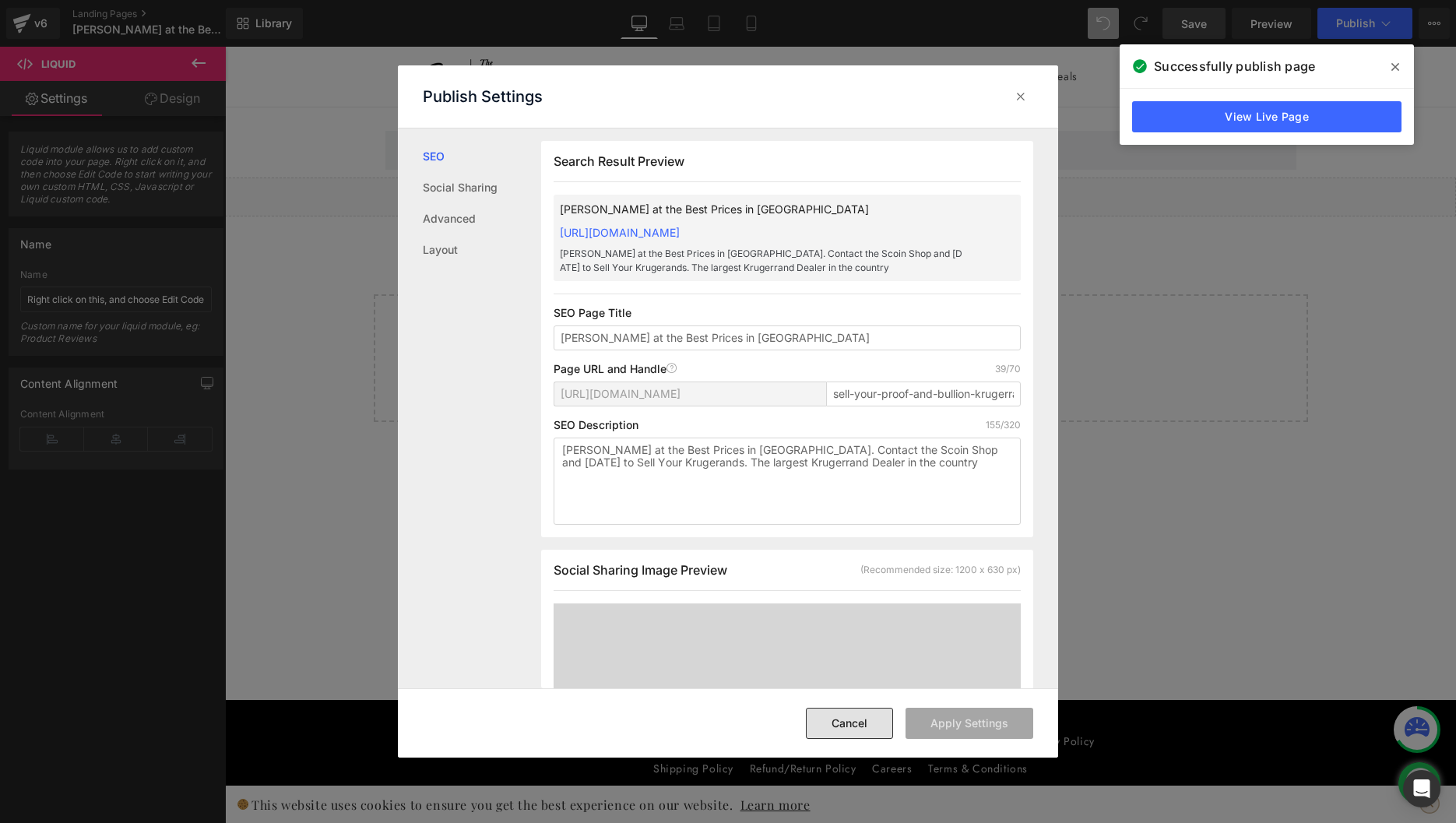
click at [837, 724] on button "Cancel" at bounding box center [849, 724] width 87 height 31
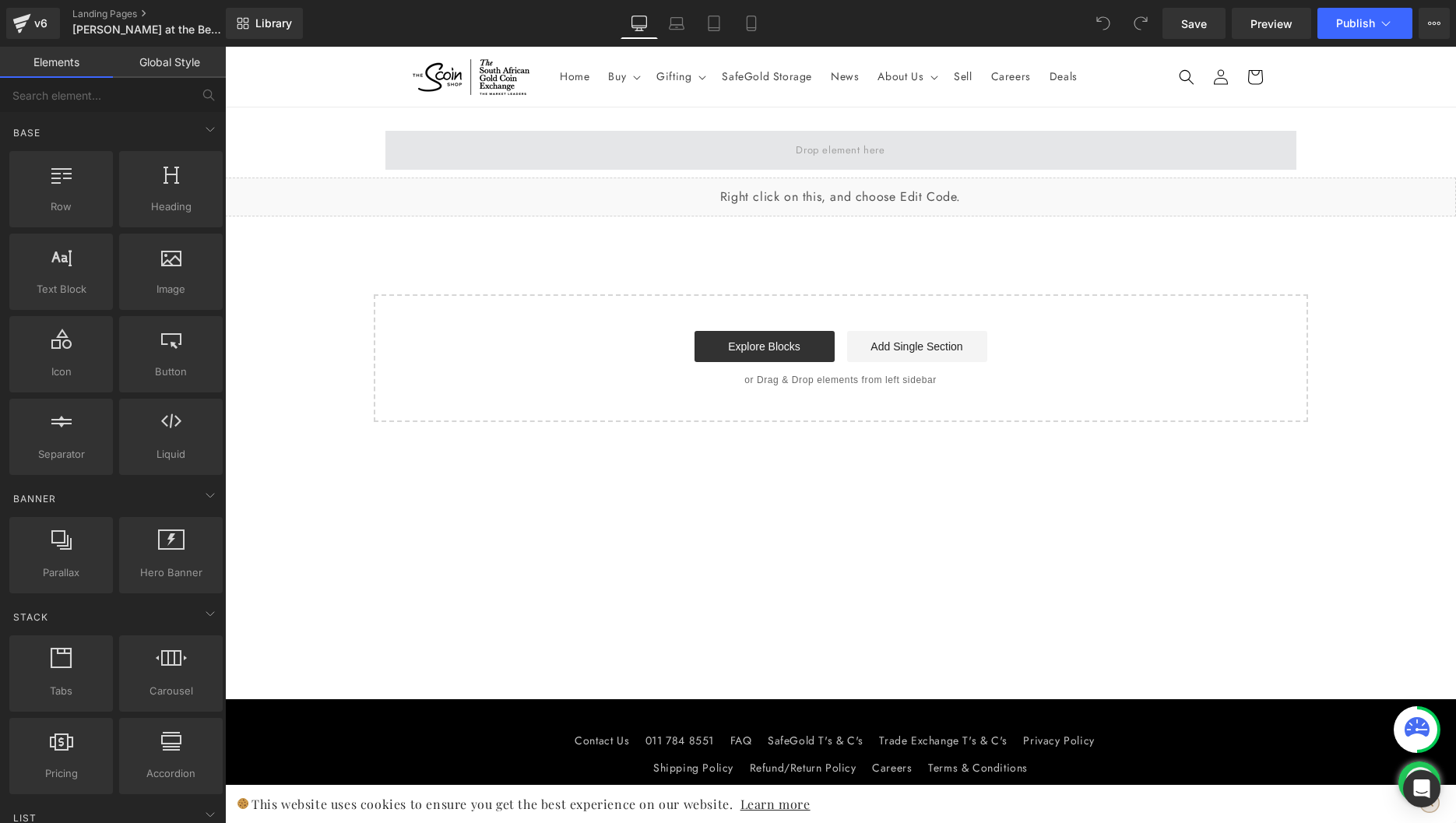
click at [827, 149] on span at bounding box center [840, 149] width 100 height 25
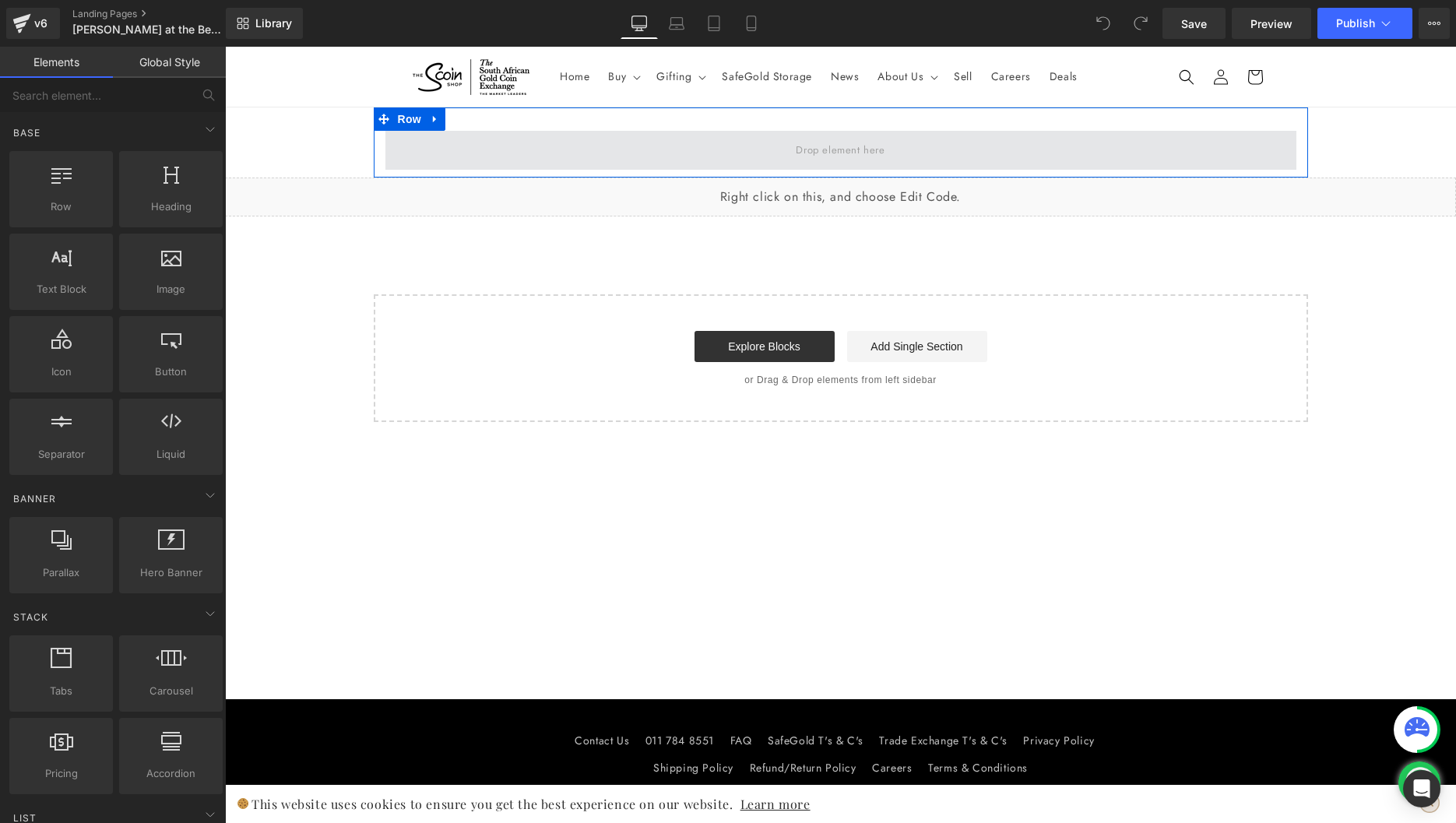
click at [827, 149] on span at bounding box center [840, 149] width 100 height 25
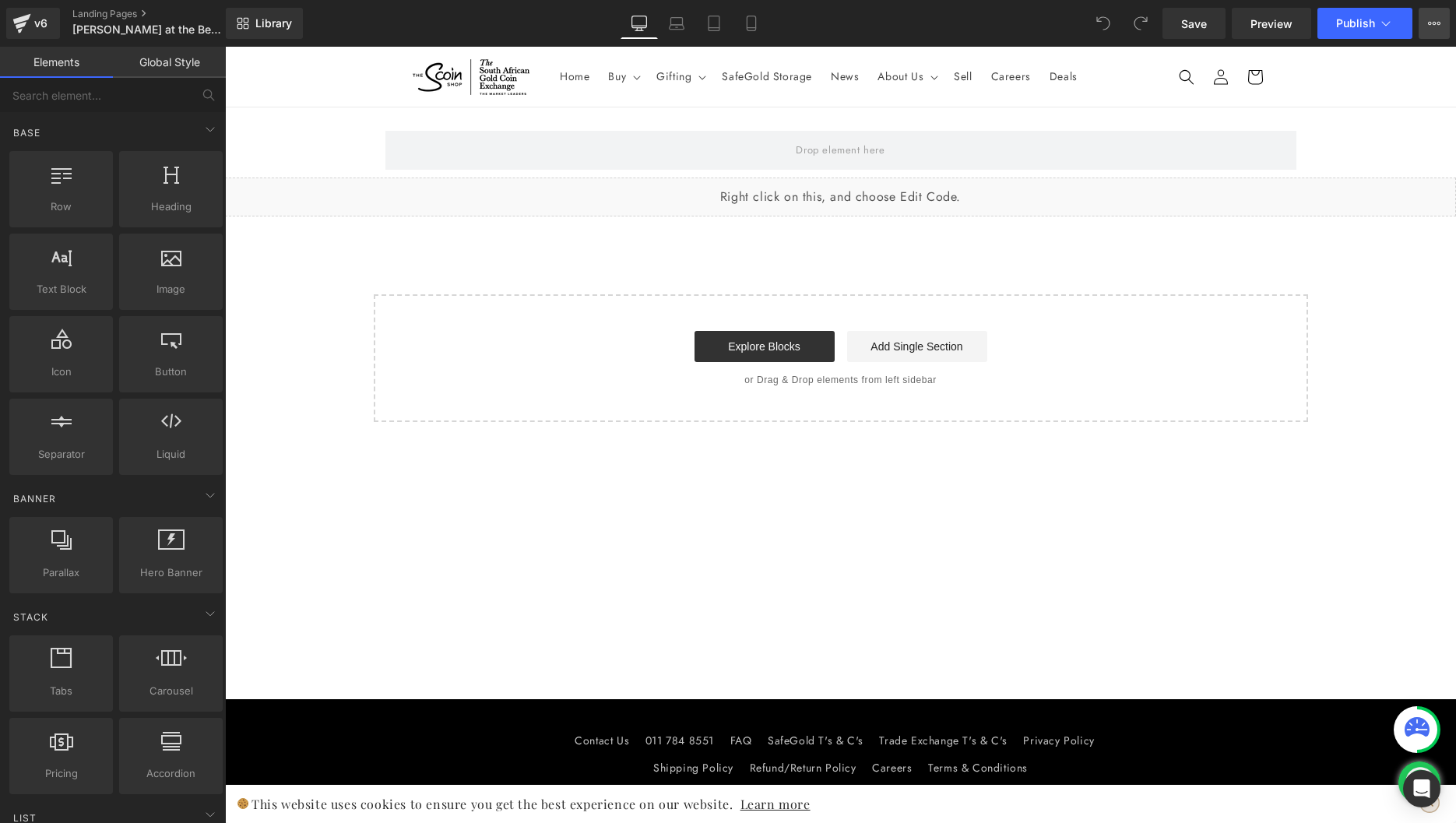
click at [1431, 27] on icon at bounding box center [1433, 23] width 12 height 12
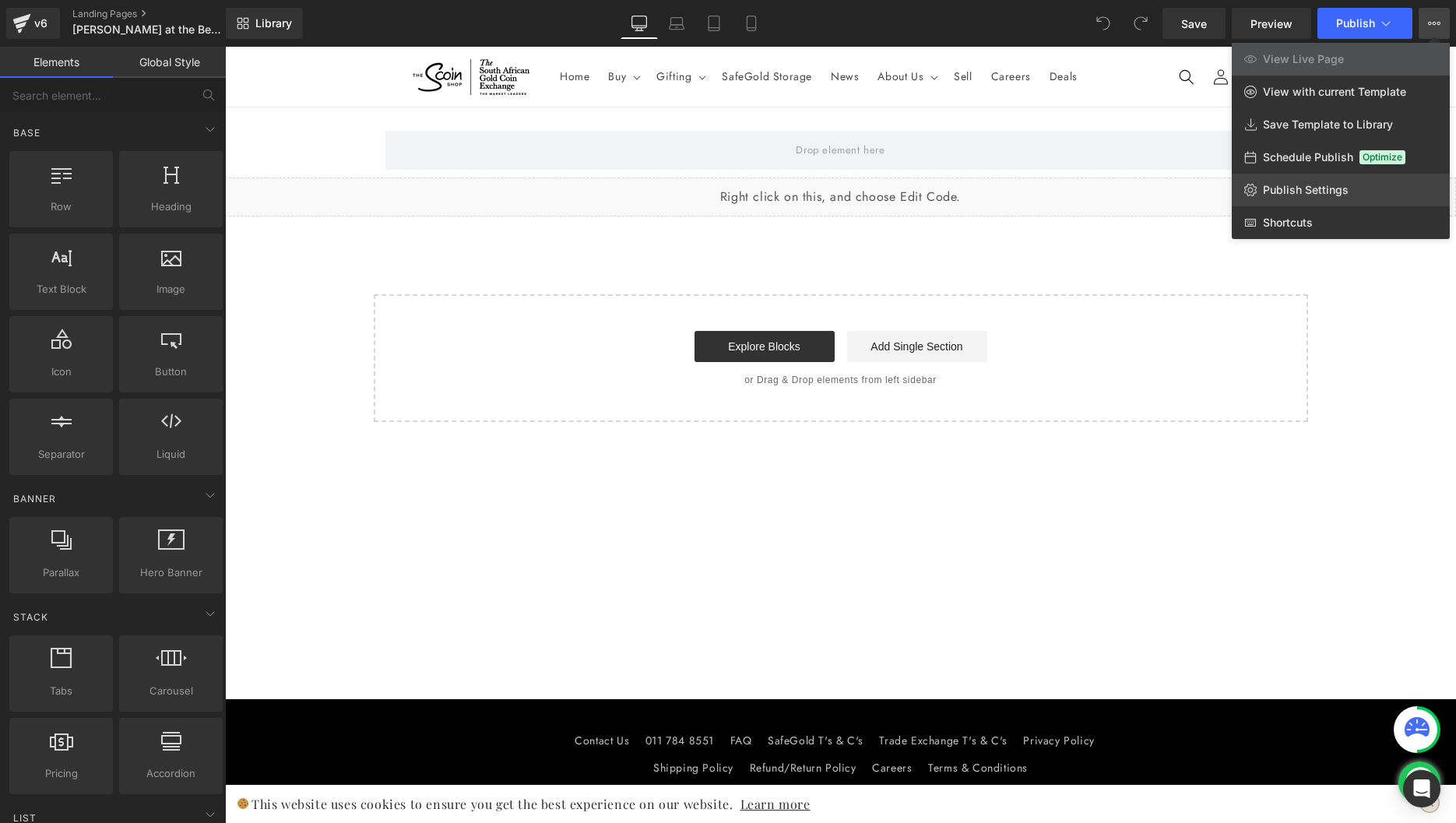
click at [1320, 191] on span "Publish Settings" at bounding box center [1305, 189] width 86 height 14
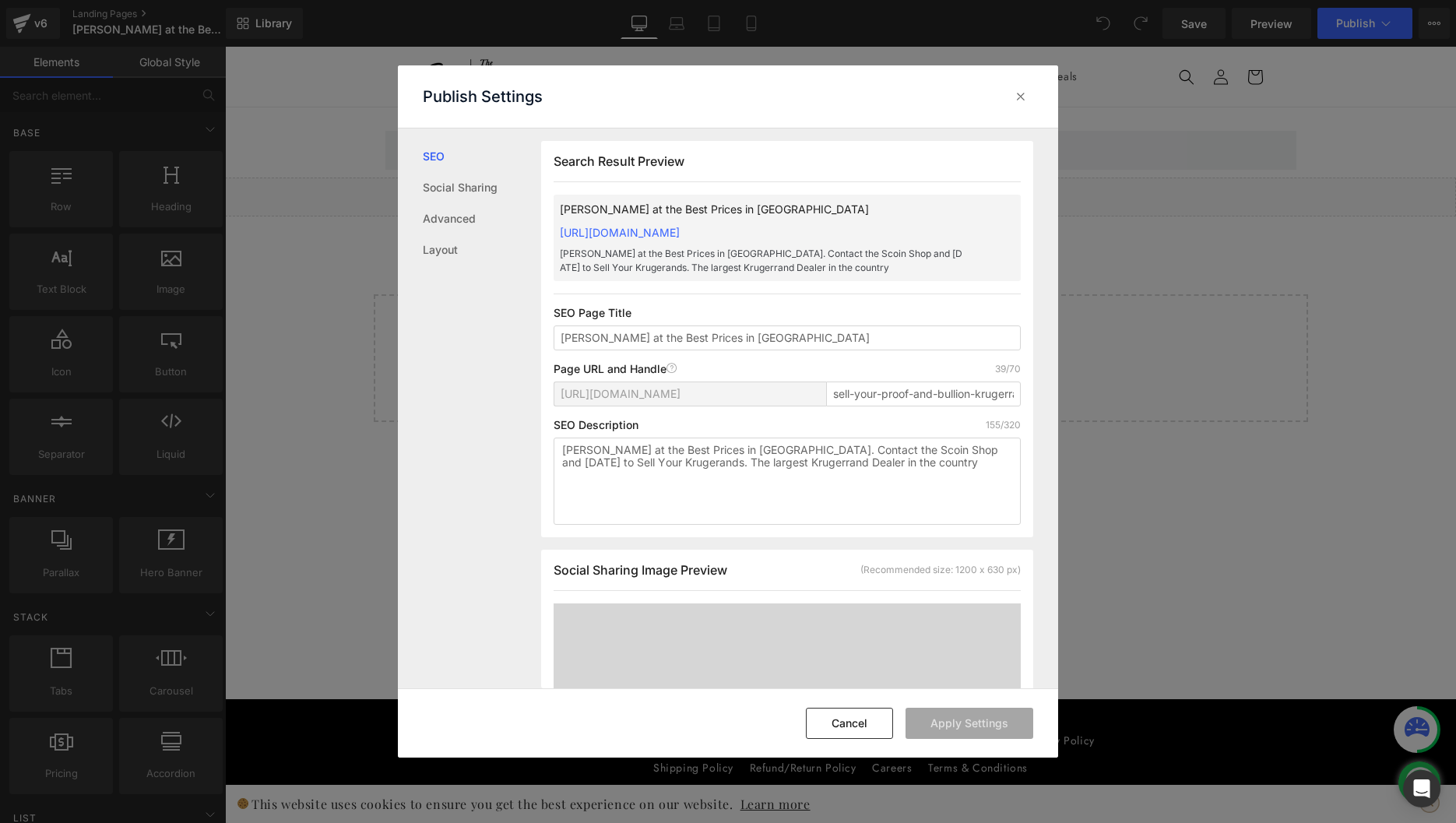
scroll to position [1, 0]
drag, startPoint x: 860, startPoint y: 339, endPoint x: 361, endPoint y: 304, distance: 500.2
click at [361, 304] on div "Publish Settings SEO Social Sharing Advanced Layout Search Result Preview Sell …" at bounding box center [728, 412] width 1456 height 823
click at [847, 399] on input "sell-your-proof-and-bullion-krugerrands" at bounding box center [923, 393] width 195 height 25
drag, startPoint x: 964, startPoint y: 470, endPoint x: 497, endPoint y: 397, distance: 472.7
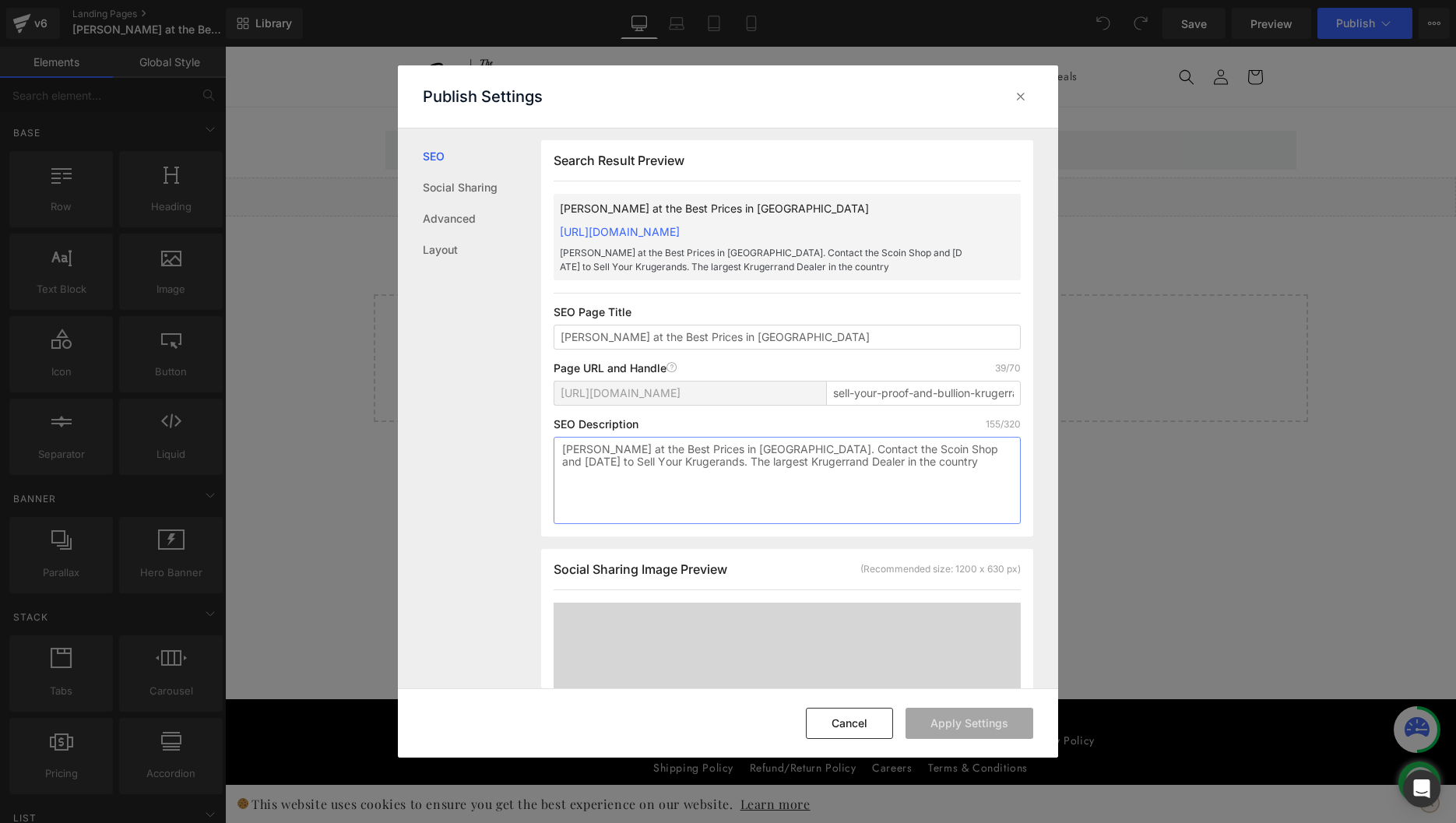
click at [497, 397] on div "SEO Social Sharing Advanced Layout Search Result Preview Sell Krugerrands at th…" at bounding box center [728, 409] width 660 height 561
click at [1013, 86] on div at bounding box center [1020, 97] width 25 height 25
